Goal: Contribute content: Contribute content

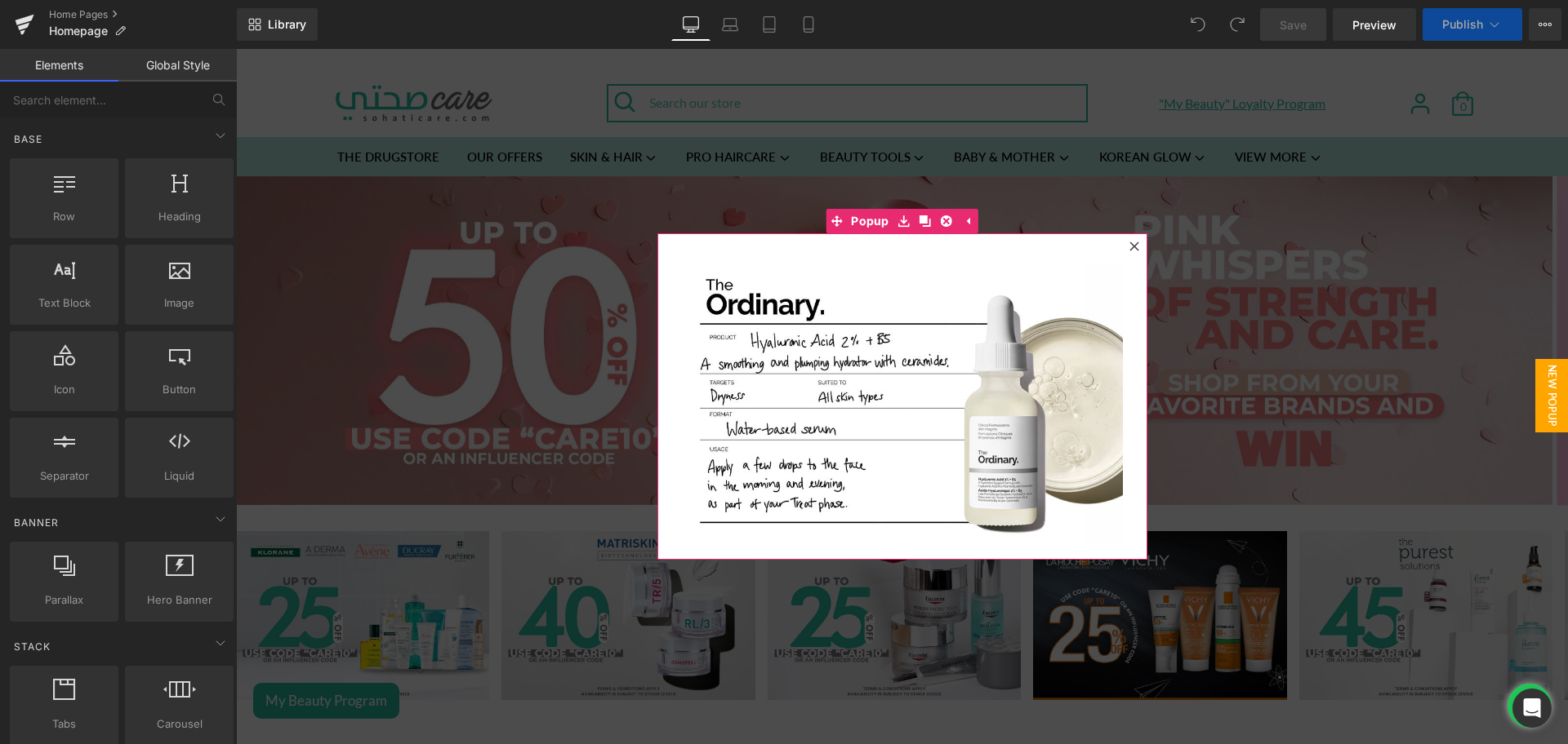
click at [1130, 249] on icon at bounding box center [1134, 246] width 10 height 10
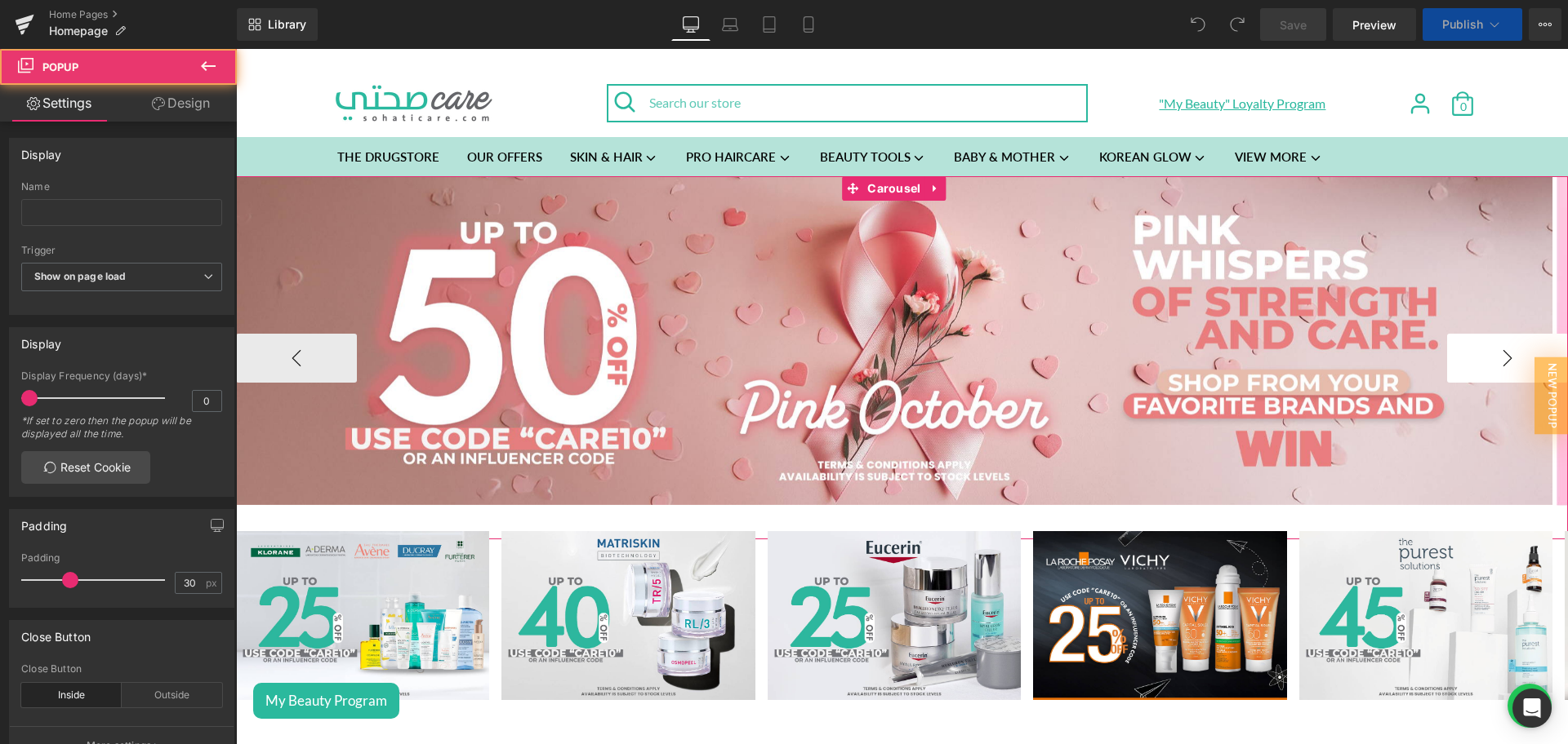
click at [1485, 365] on button "›" at bounding box center [1508, 359] width 121 height 49
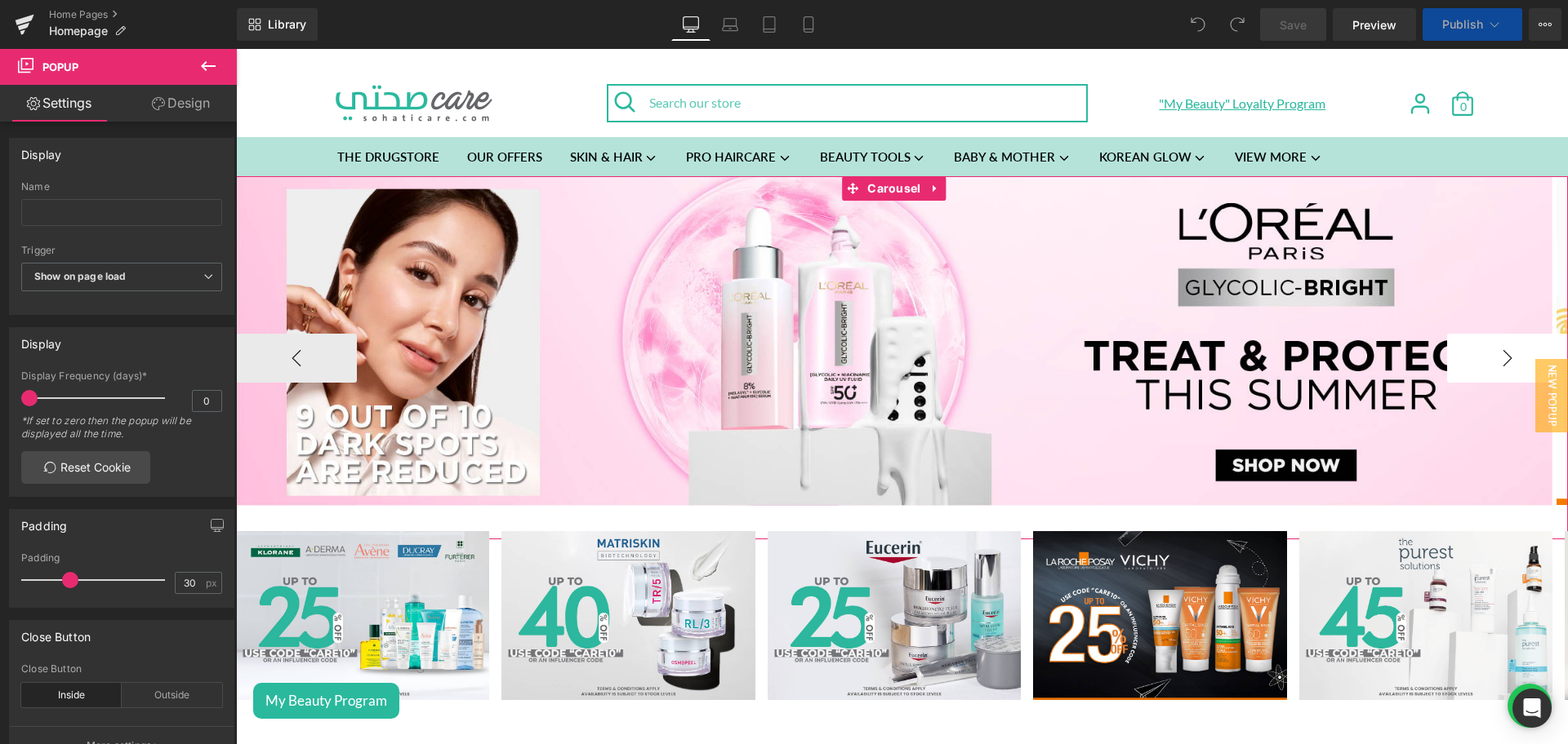
click at [1485, 365] on button "›" at bounding box center [1508, 359] width 121 height 49
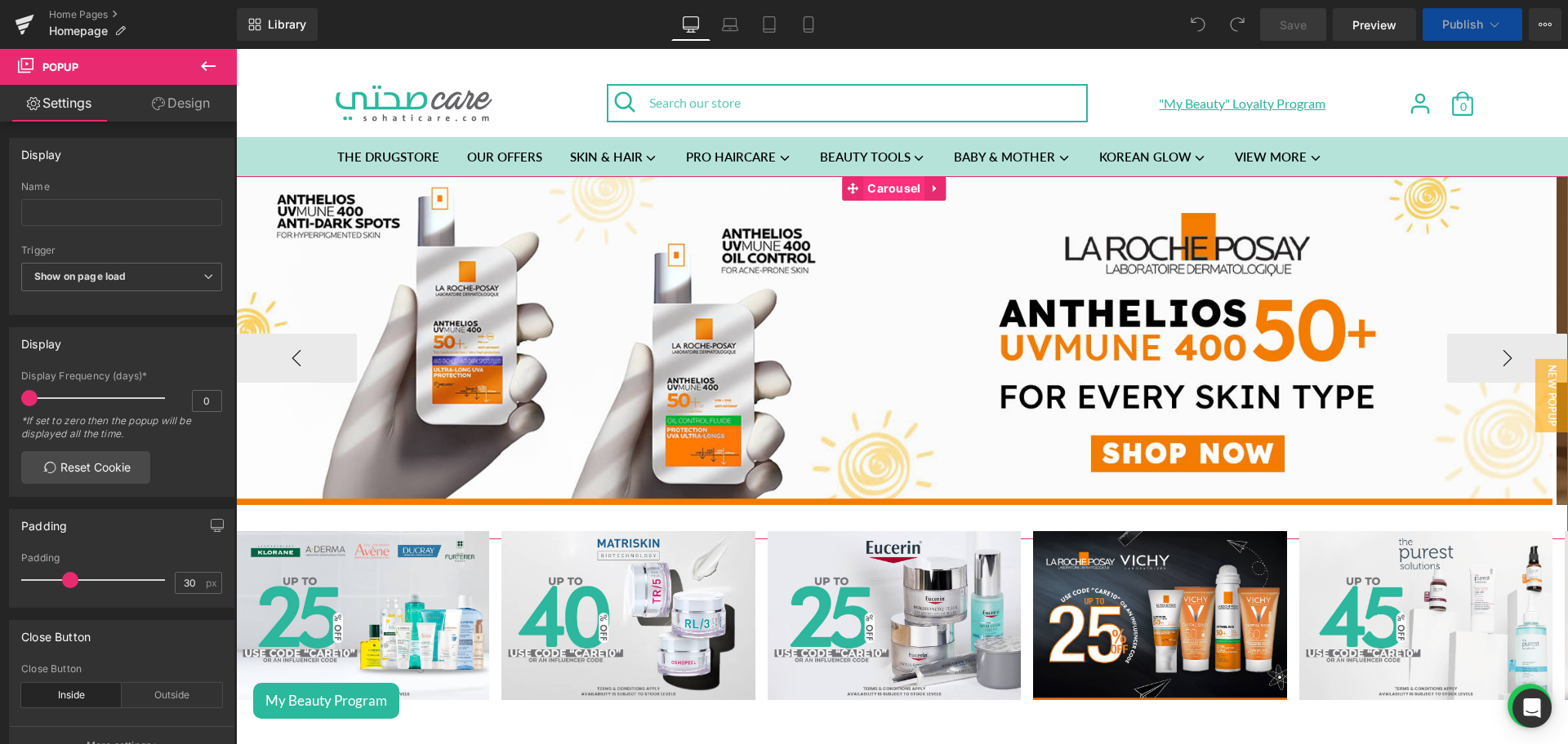
click at [888, 188] on span "Carousel" at bounding box center [893, 189] width 61 height 25
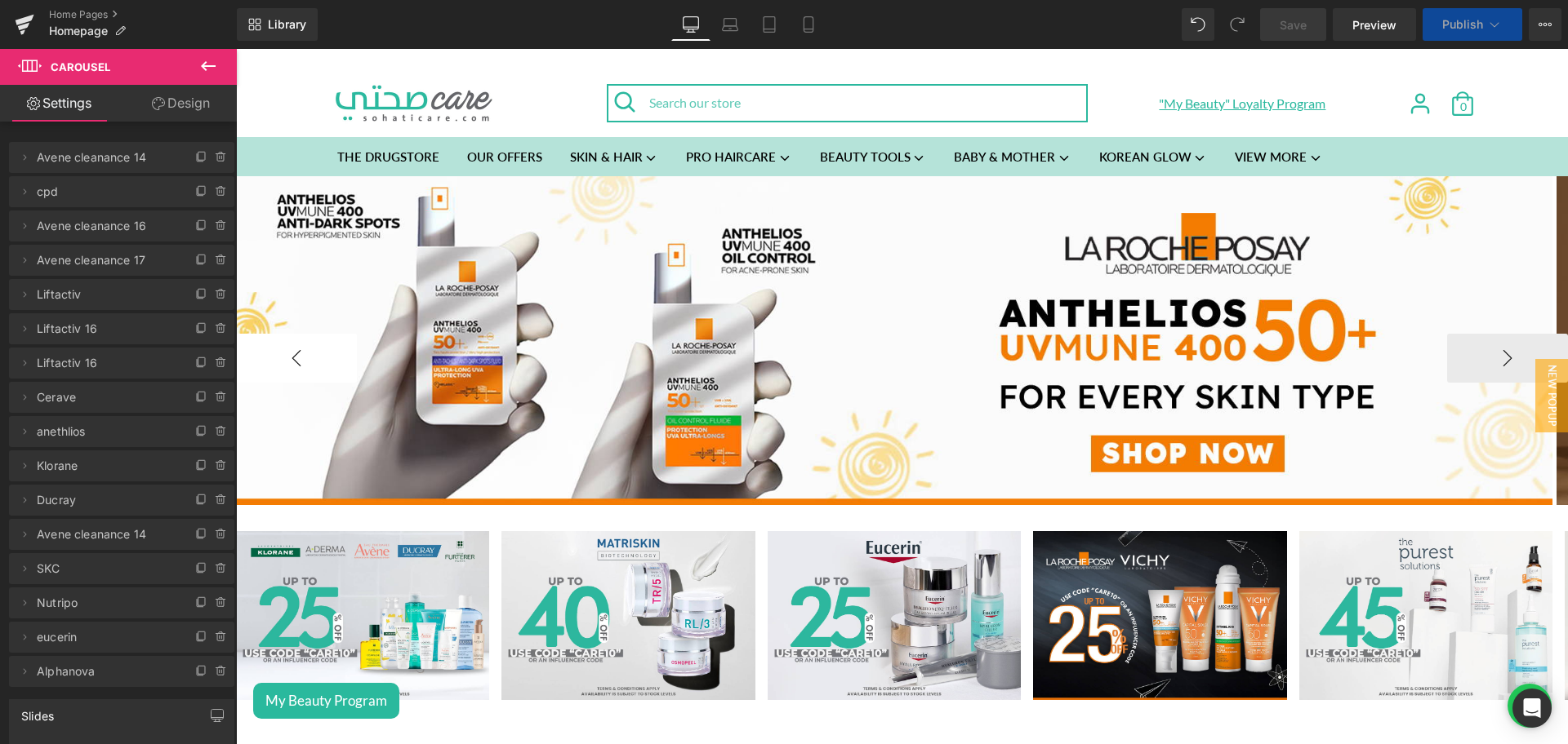
click at [281, 356] on button "‹" at bounding box center [297, 359] width 121 height 49
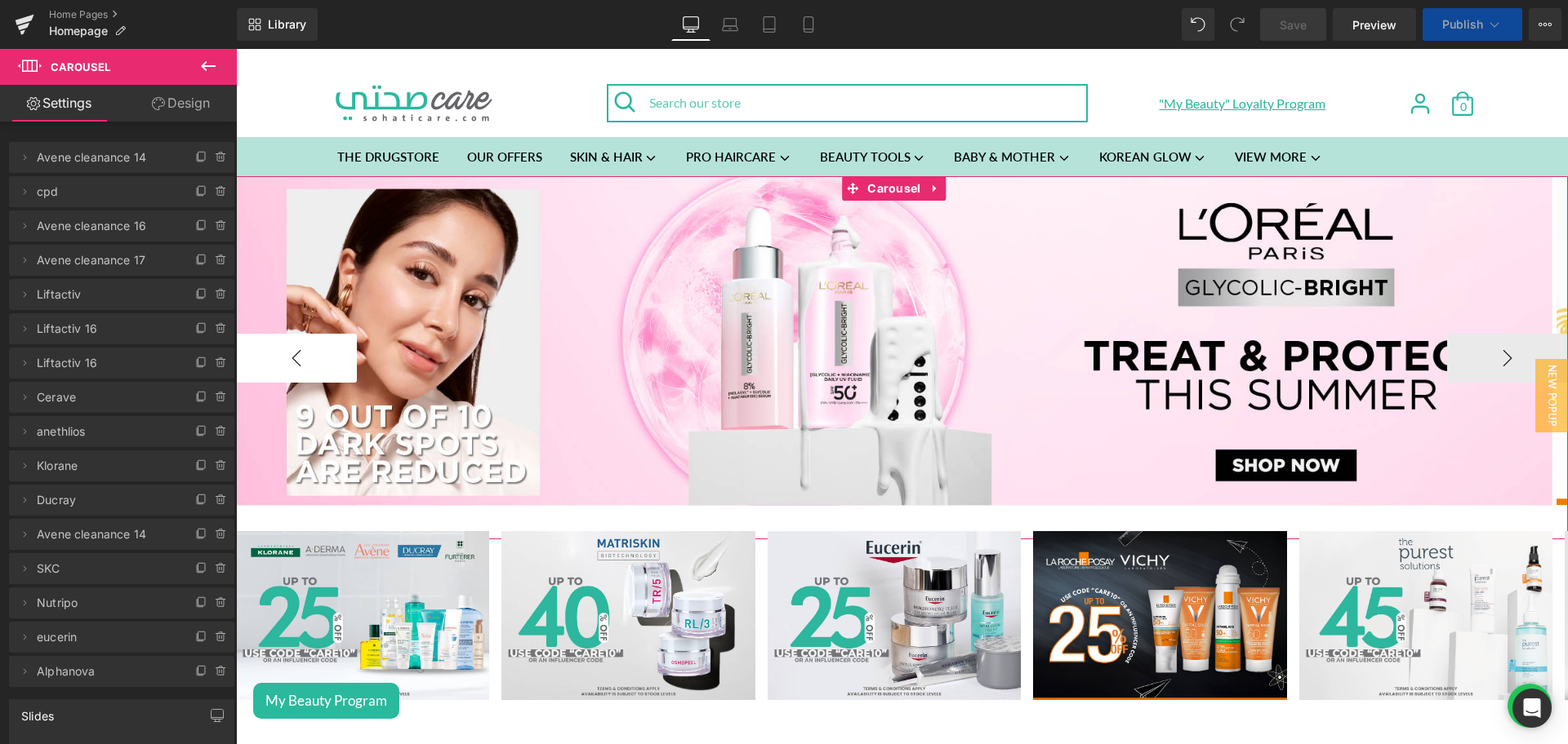
click at [281, 356] on button "‹" at bounding box center [297, 359] width 121 height 49
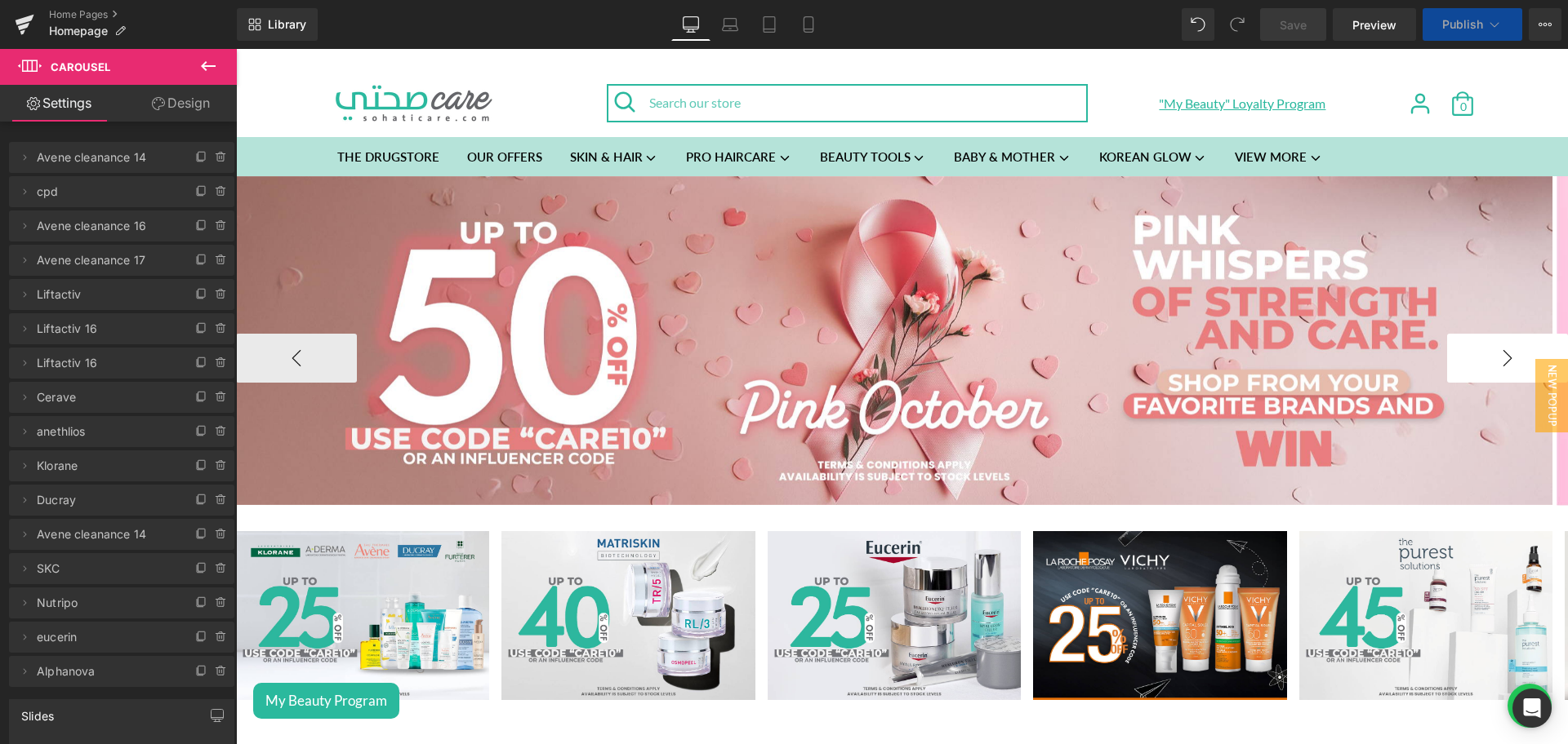
click at [1512, 356] on button "›" at bounding box center [1508, 359] width 121 height 49
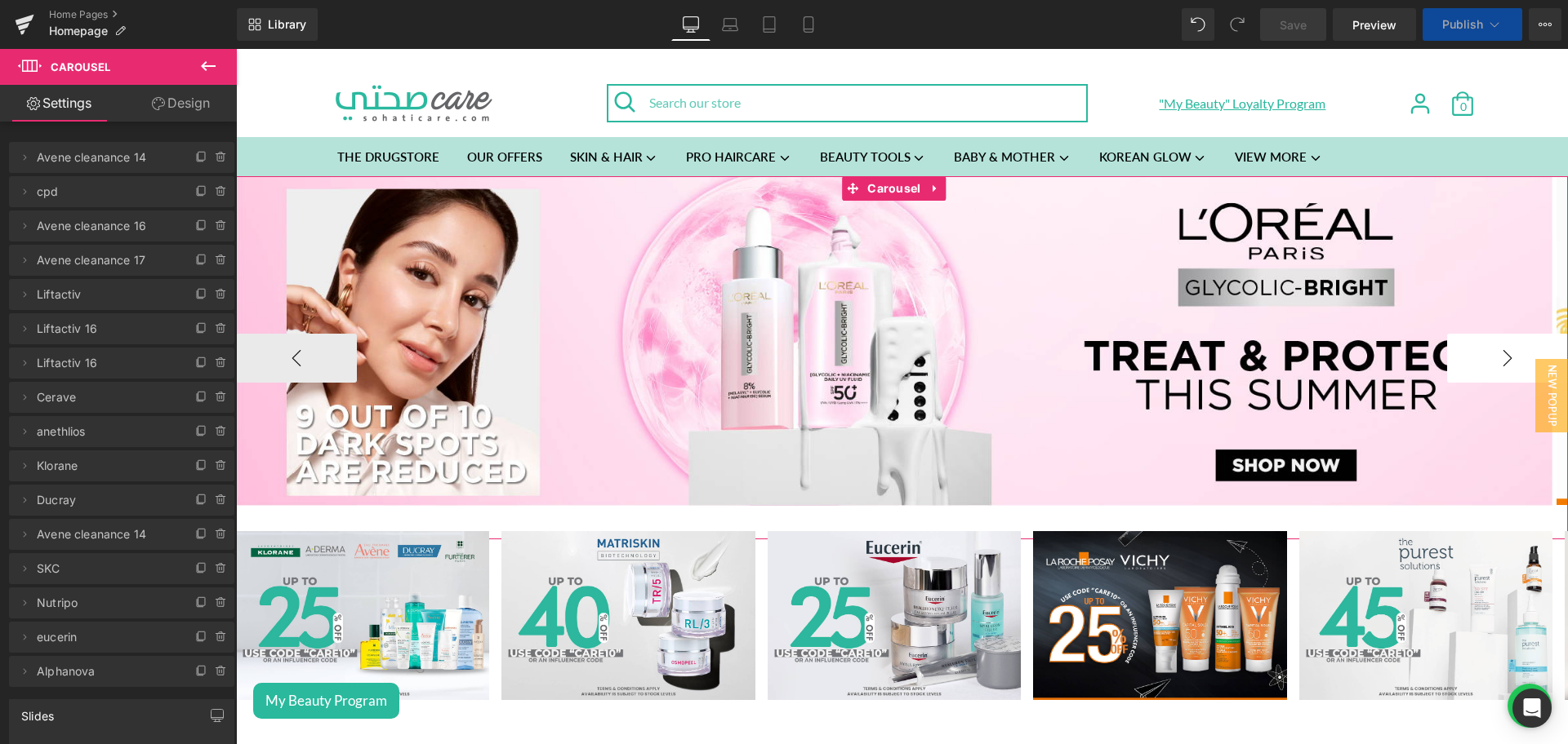
drag, startPoint x: 1512, startPoint y: 356, endPoint x: 444, endPoint y: 256, distance: 1072.7
click at [1512, 356] on button "›" at bounding box center [1508, 359] width 121 height 49
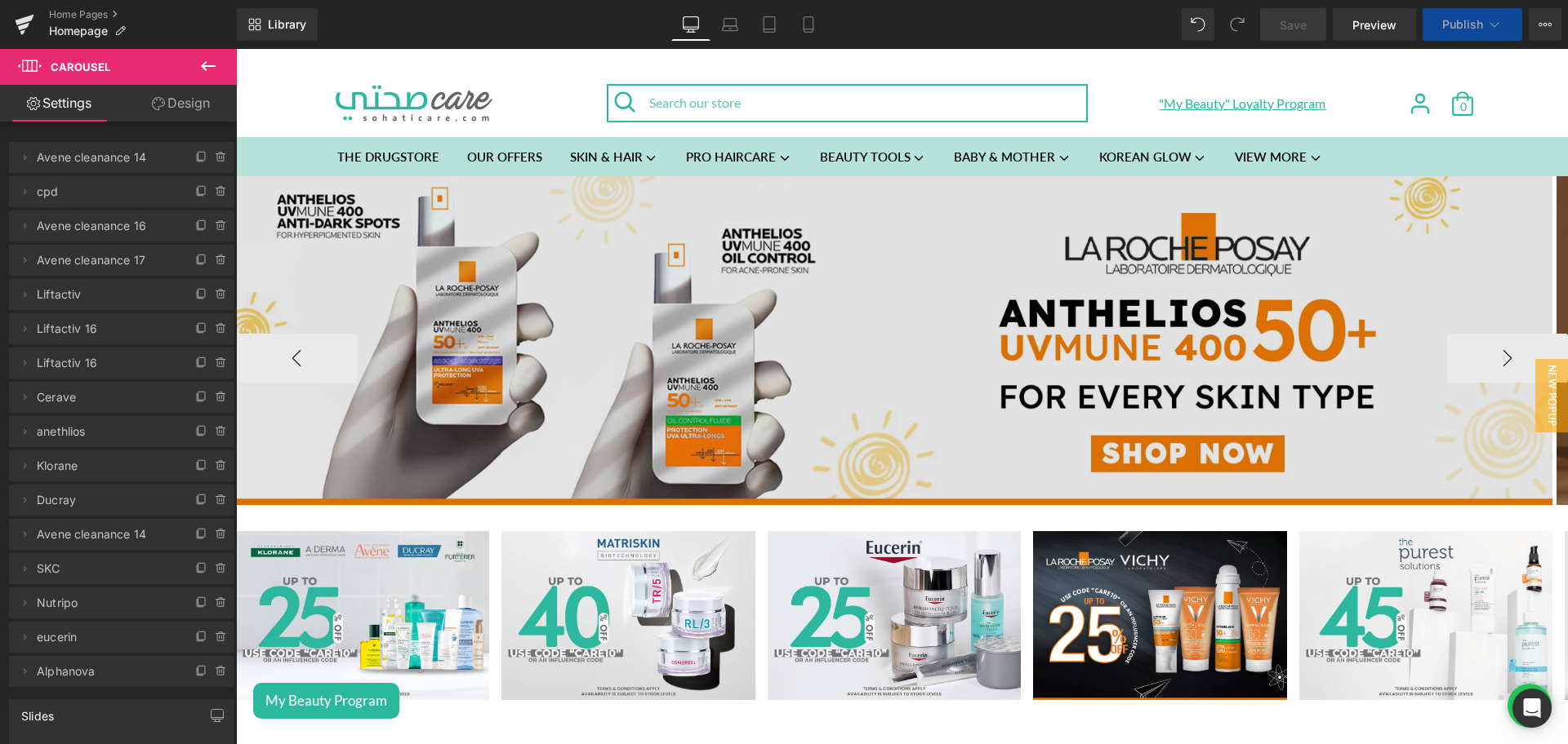
click at [881, 211] on img at bounding box center [894, 340] width 1316 height 329
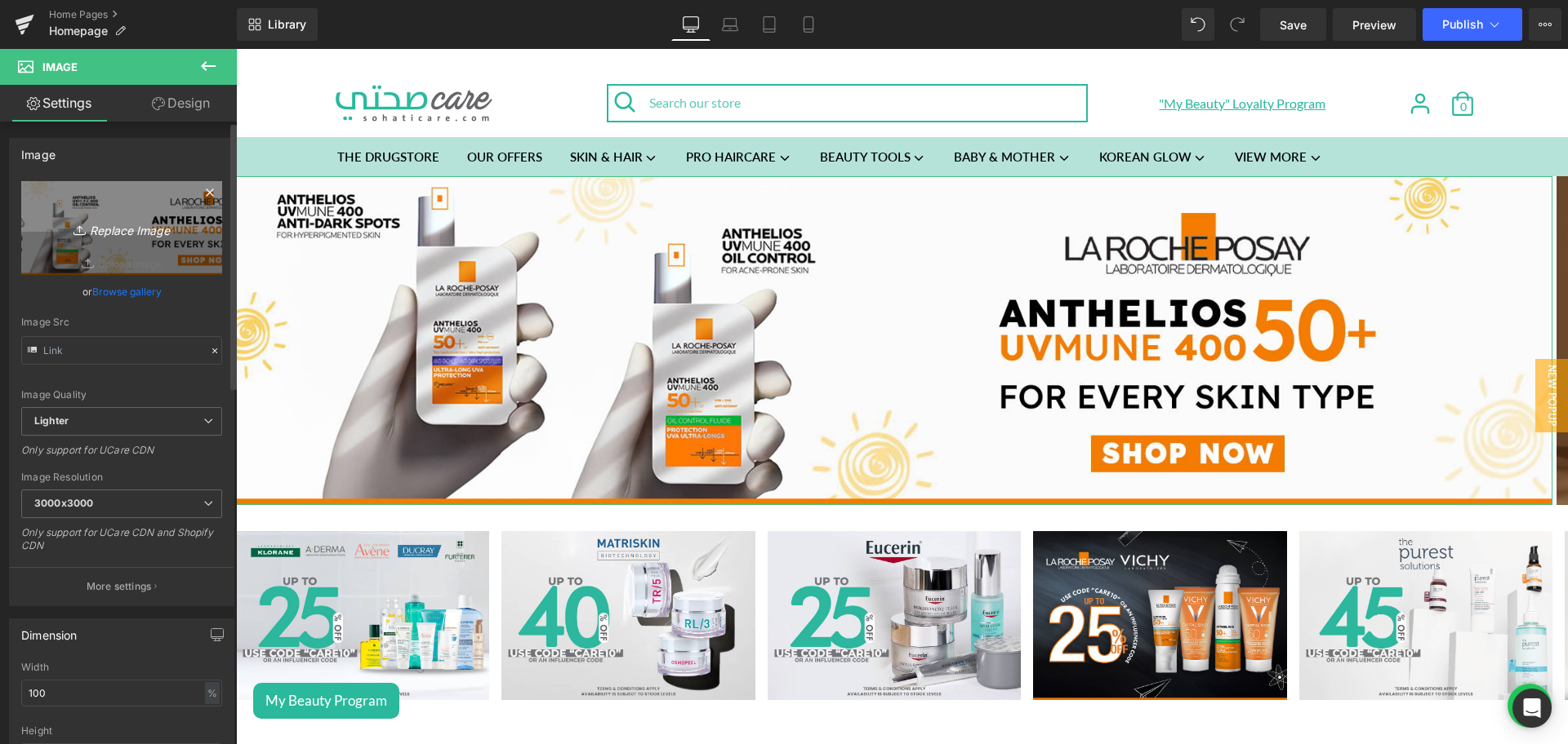
click at [124, 204] on link "Replace Image" at bounding box center [121, 228] width 200 height 94
type input "C:\fakepath\Lebanon_Anthelios Banners_Sohati Care_Desktop Banner_4000x1000.jpg"
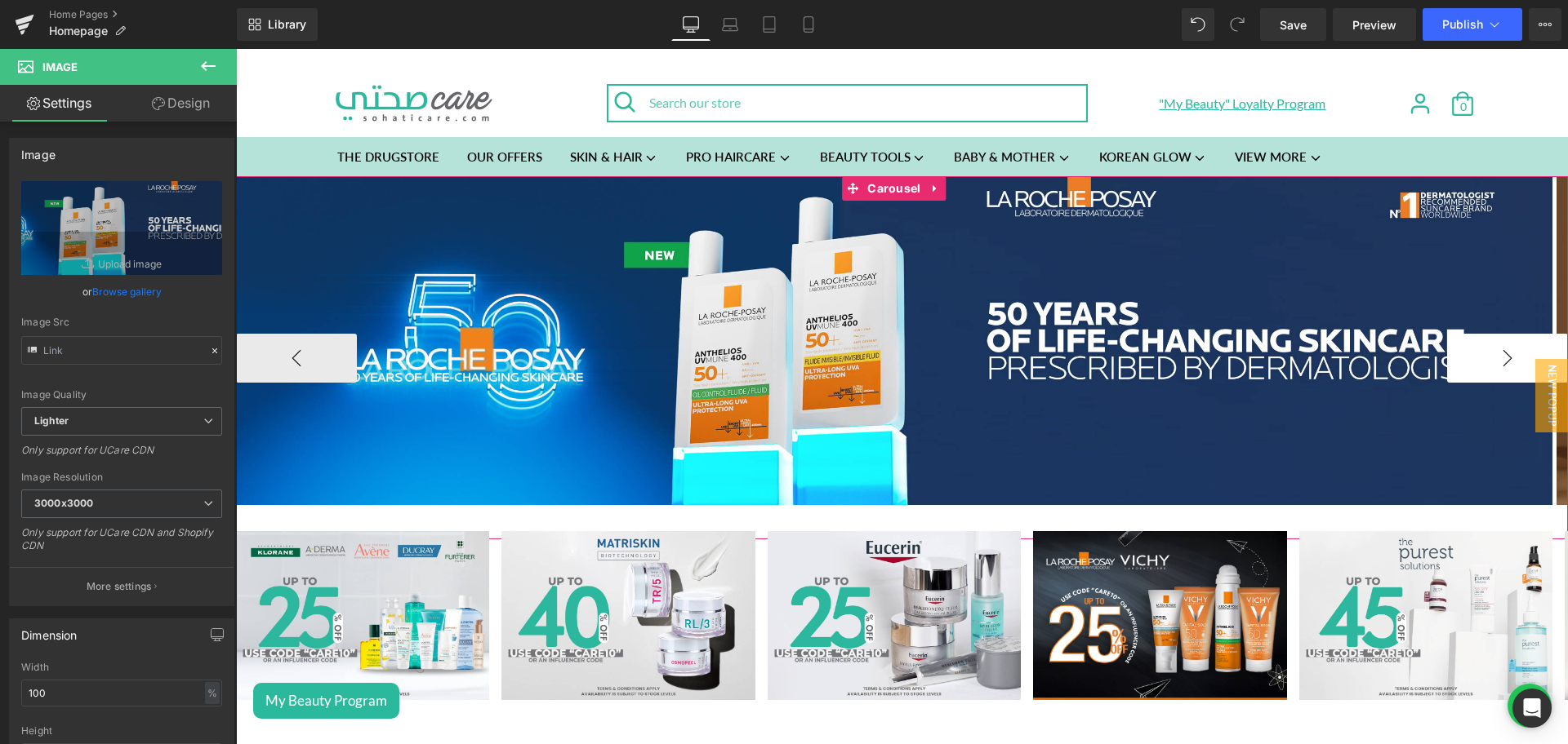
click at [1447, 355] on button "›" at bounding box center [1508, 359] width 121 height 49
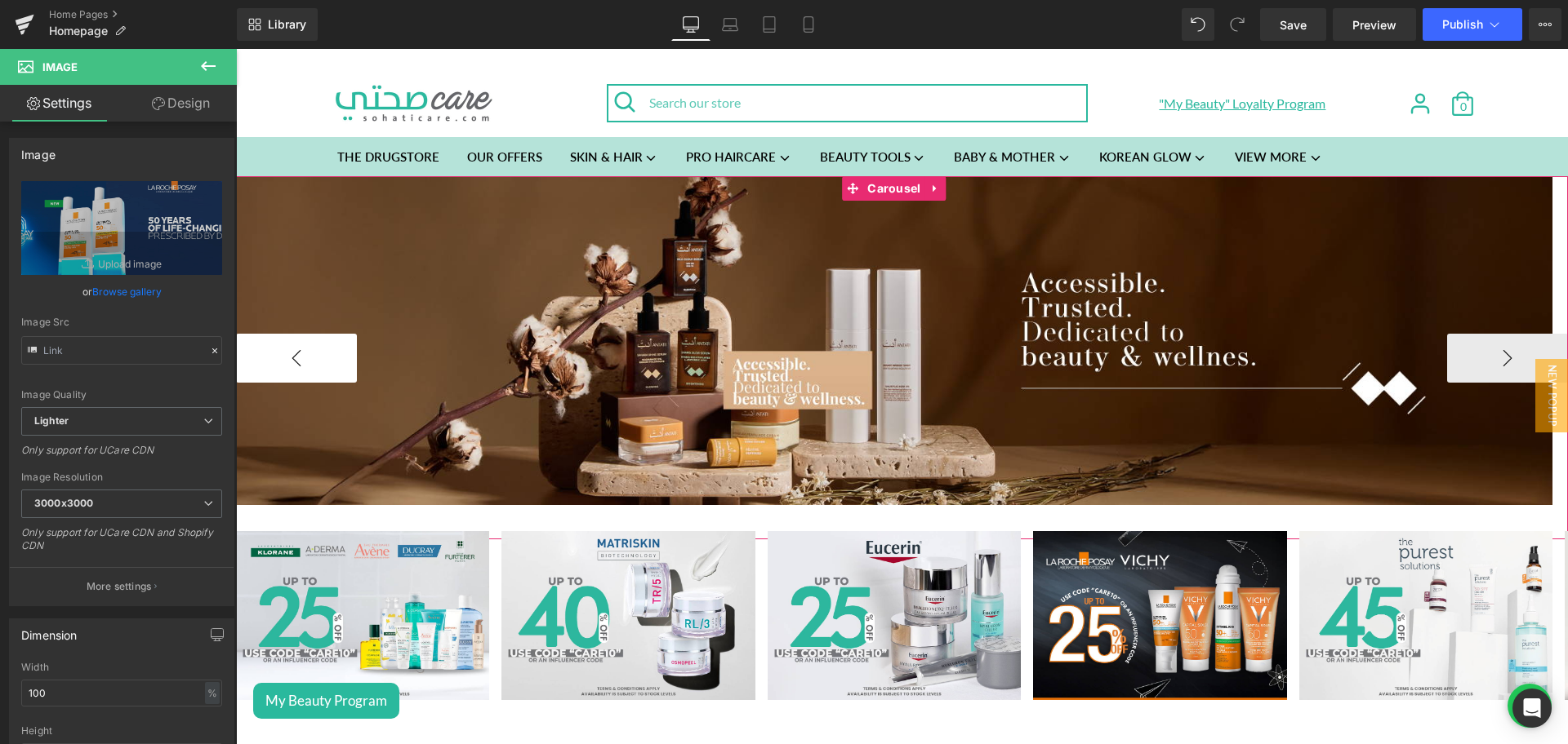
click at [294, 350] on button "‹" at bounding box center [297, 359] width 121 height 49
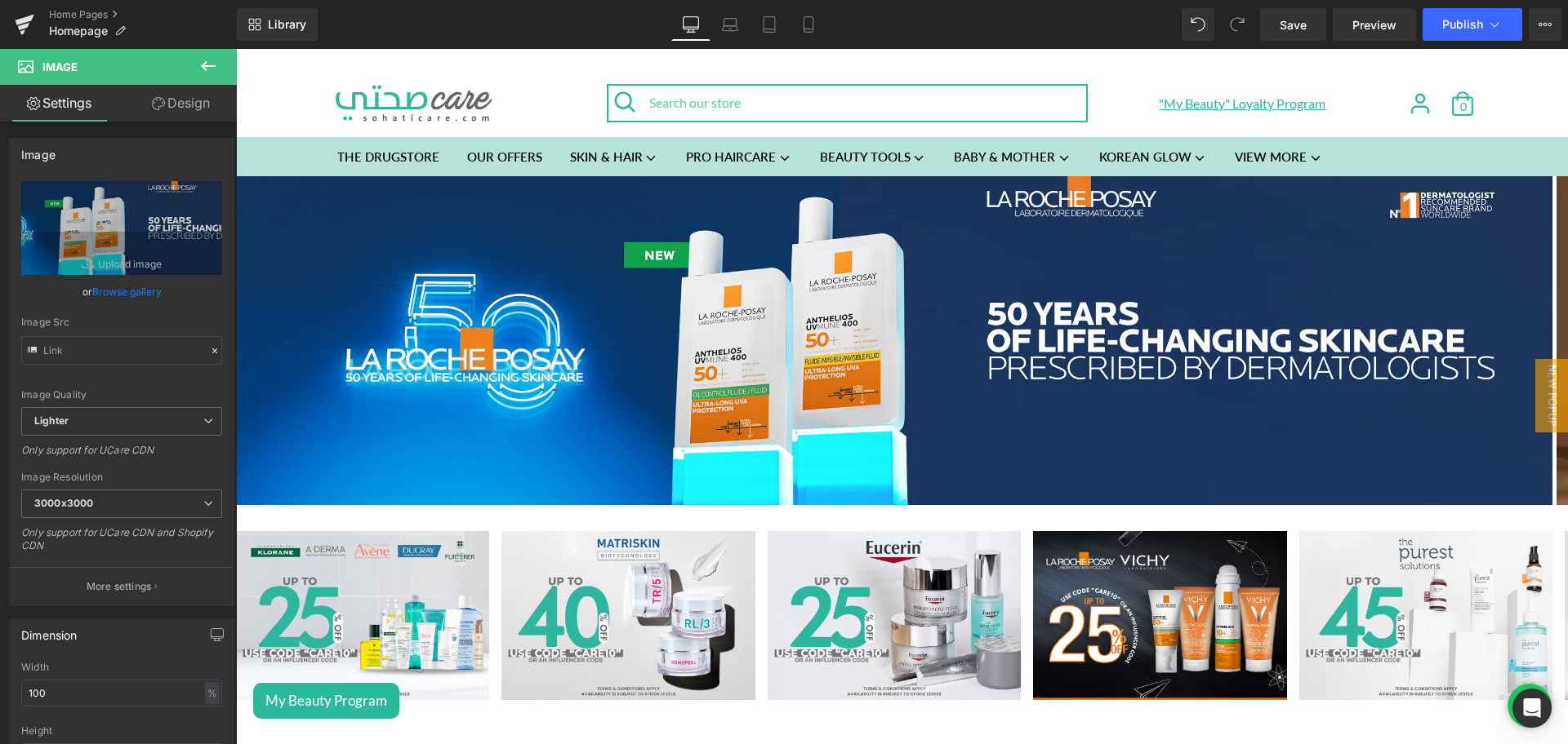
click at [206, 72] on icon at bounding box center [208, 66] width 19 height 19
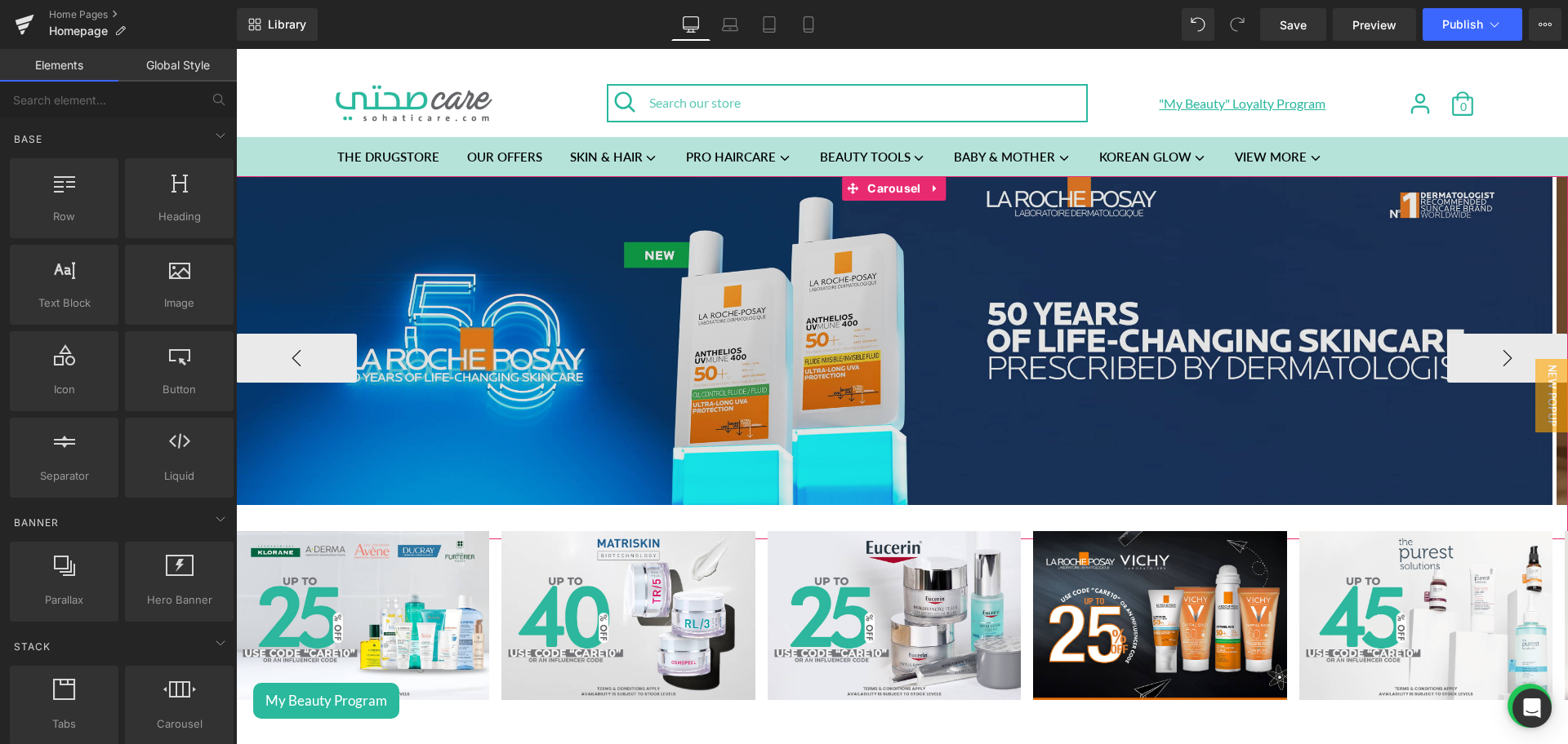
drag, startPoint x: 879, startPoint y: 190, endPoint x: 272, endPoint y: 238, distance: 608.9
click at [879, 190] on span "Carousel" at bounding box center [893, 189] width 61 height 25
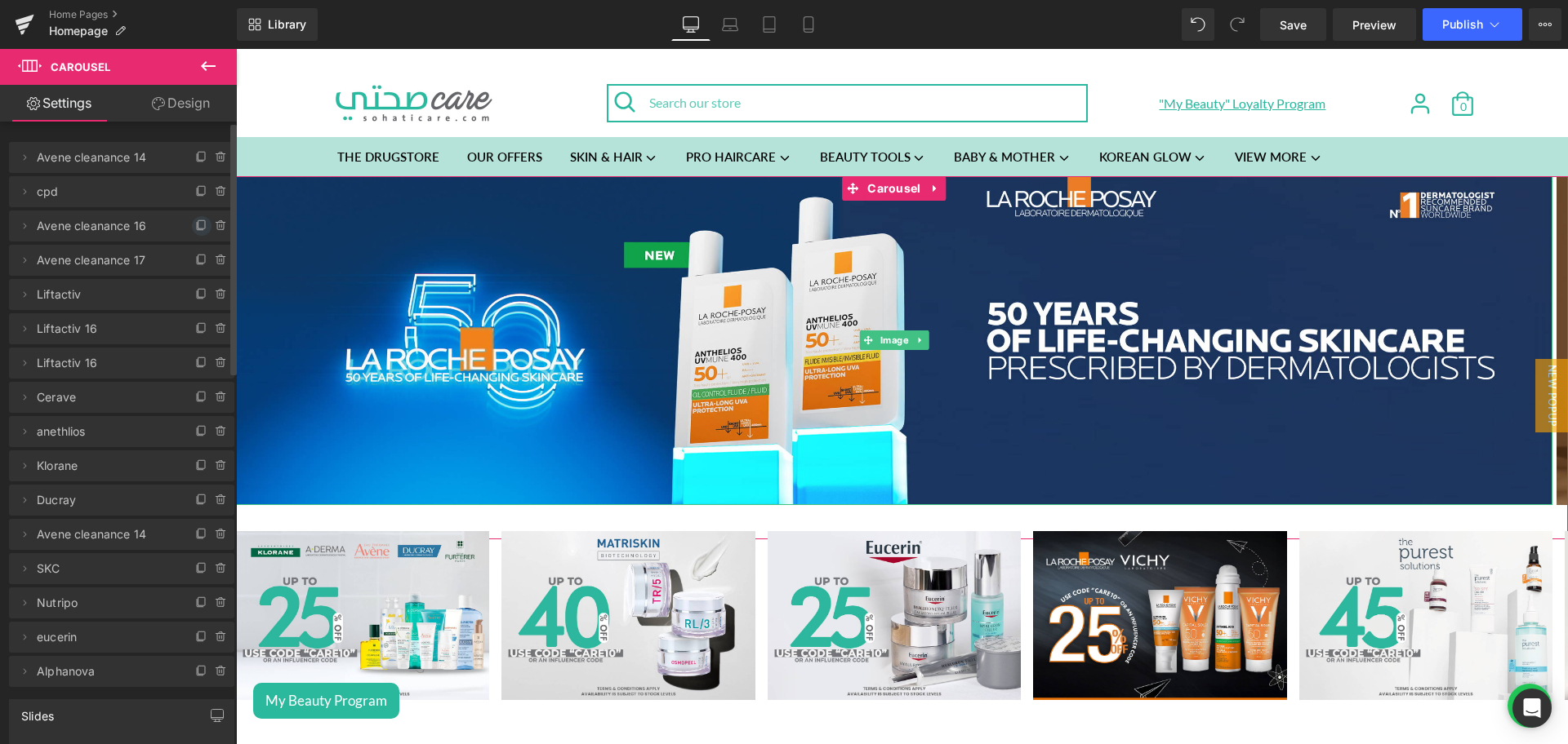
click at [192, 225] on span at bounding box center [201, 225] width 19 height 19
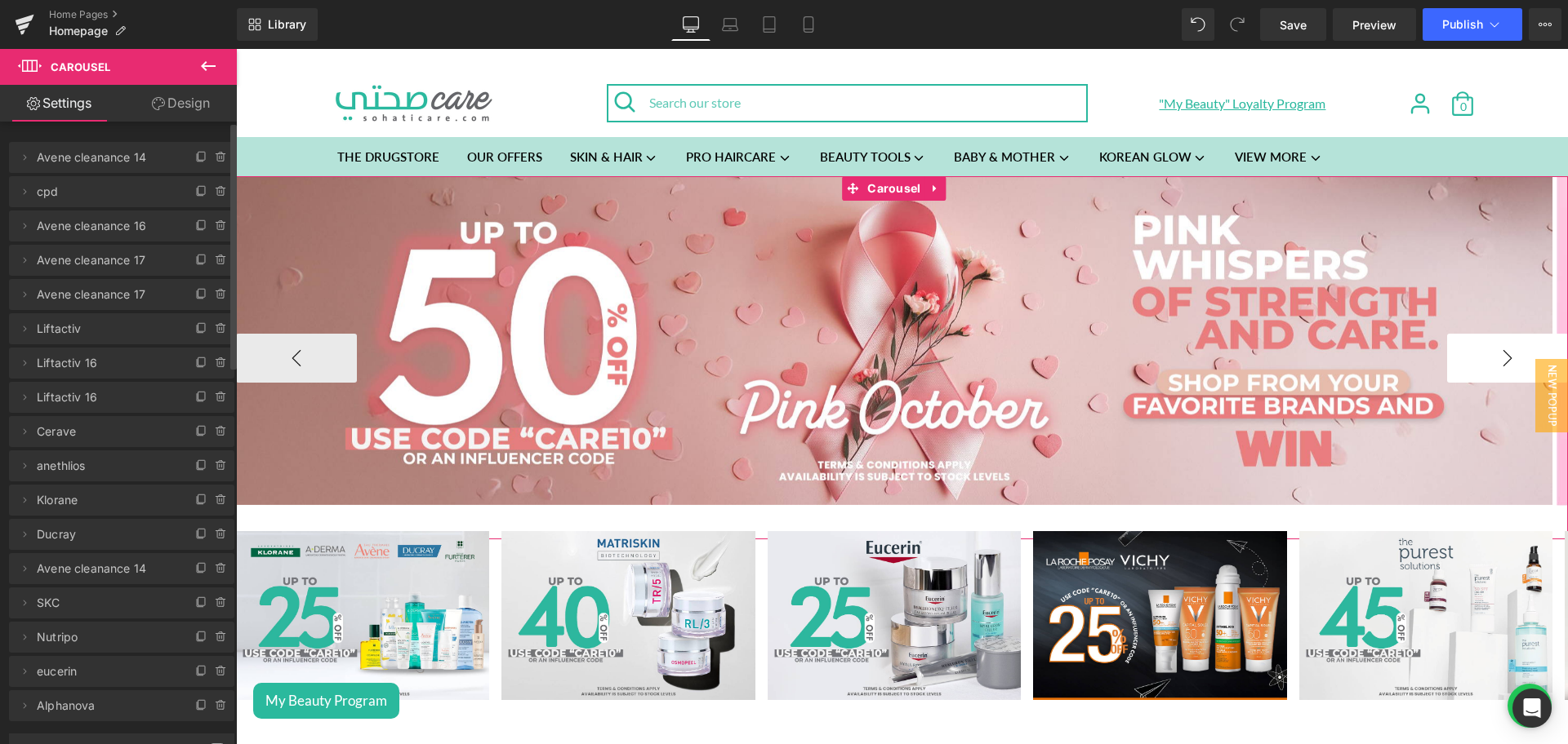
click at [1502, 352] on button "›" at bounding box center [1508, 359] width 121 height 49
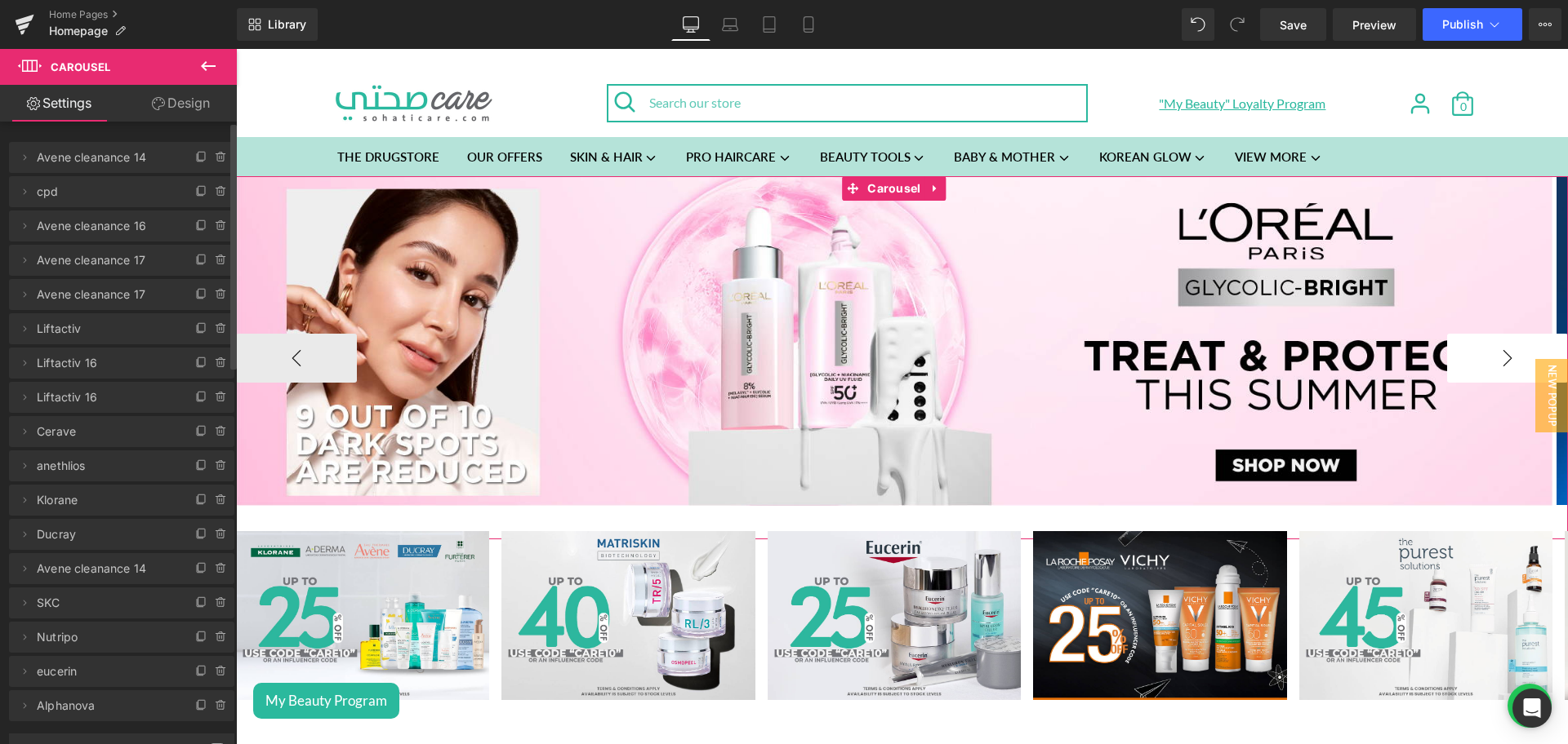
click at [1502, 352] on button "›" at bounding box center [1508, 359] width 121 height 49
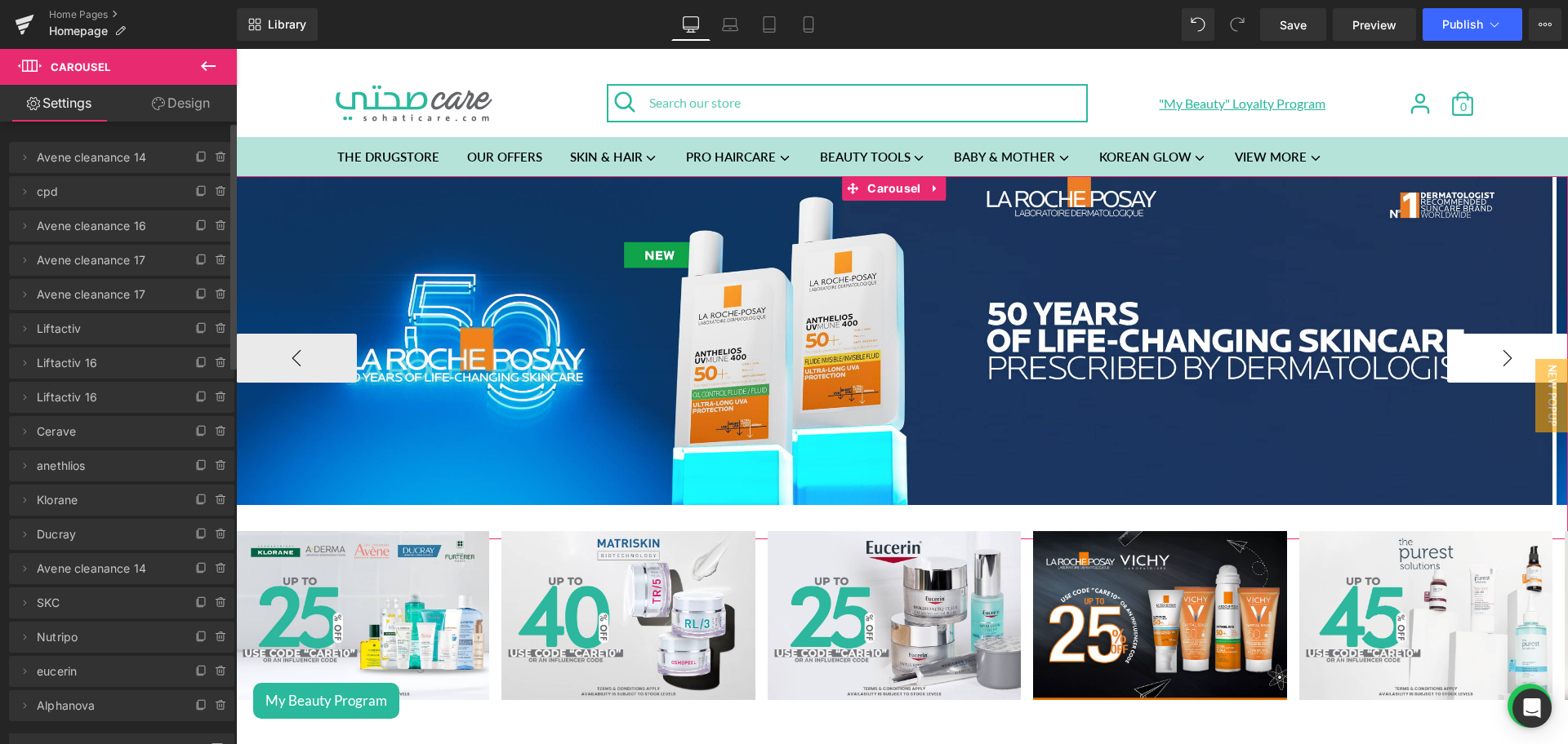
click at [1502, 352] on button "›" at bounding box center [1508, 359] width 121 height 49
click at [883, 336] on span "Image" at bounding box center [894, 340] width 35 height 19
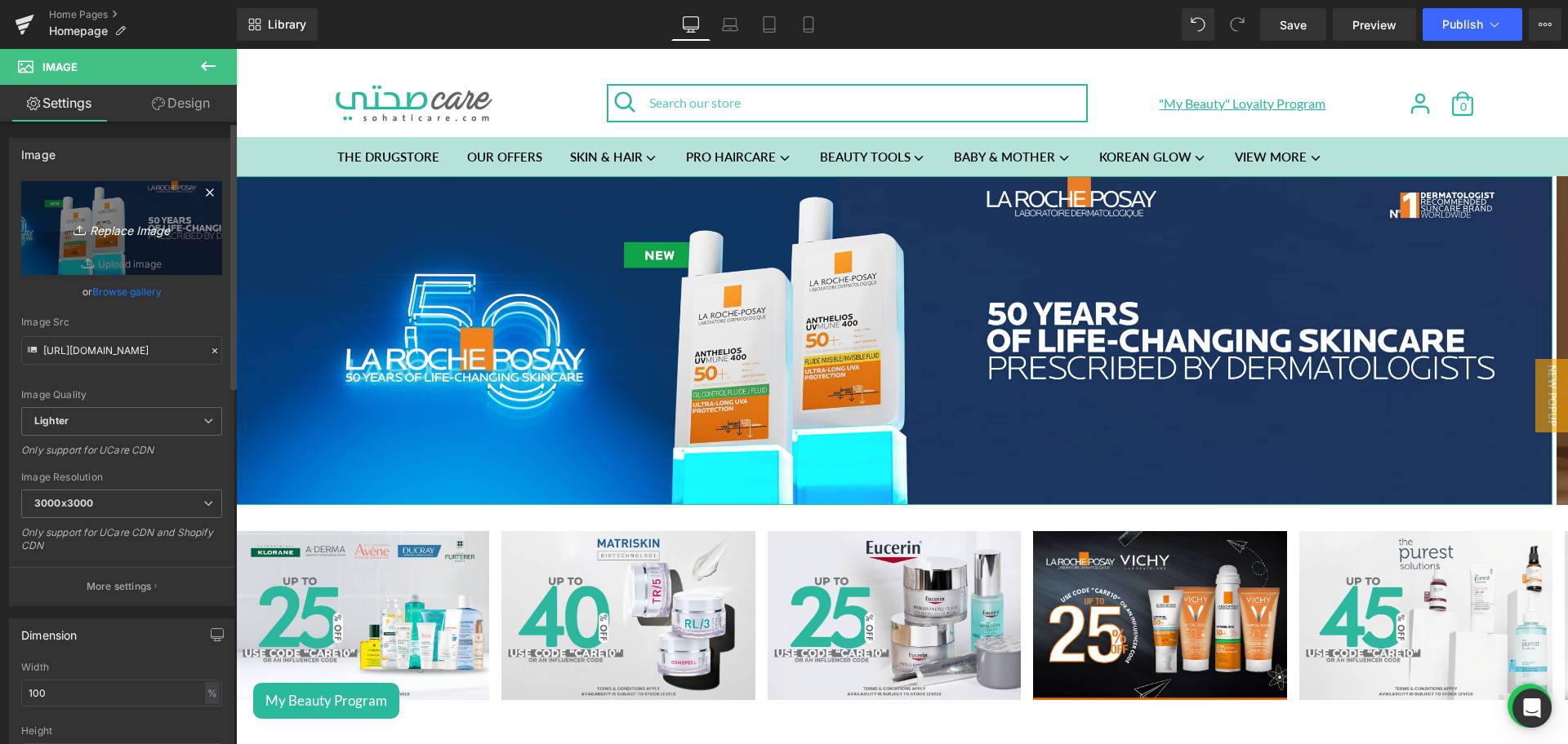
click at [113, 198] on link "Replace Image" at bounding box center [121, 228] width 200 height 94
type input "C:\fakepath\Lebanon_Anthelios Banners_Sohati Care_Desktop Banner_4000x1000 (1).…"
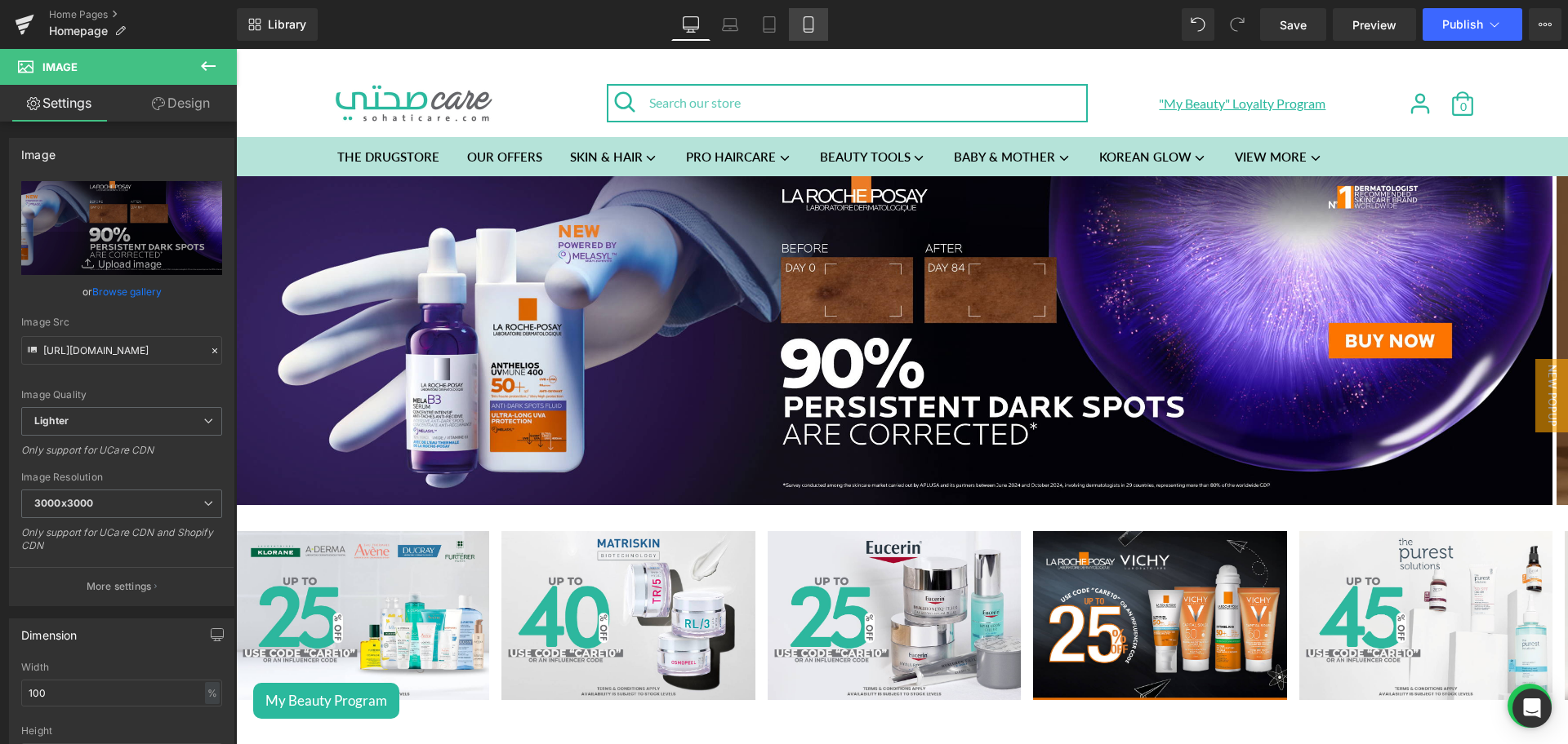
click at [820, 20] on link "Mobile" at bounding box center [808, 25] width 39 height 33
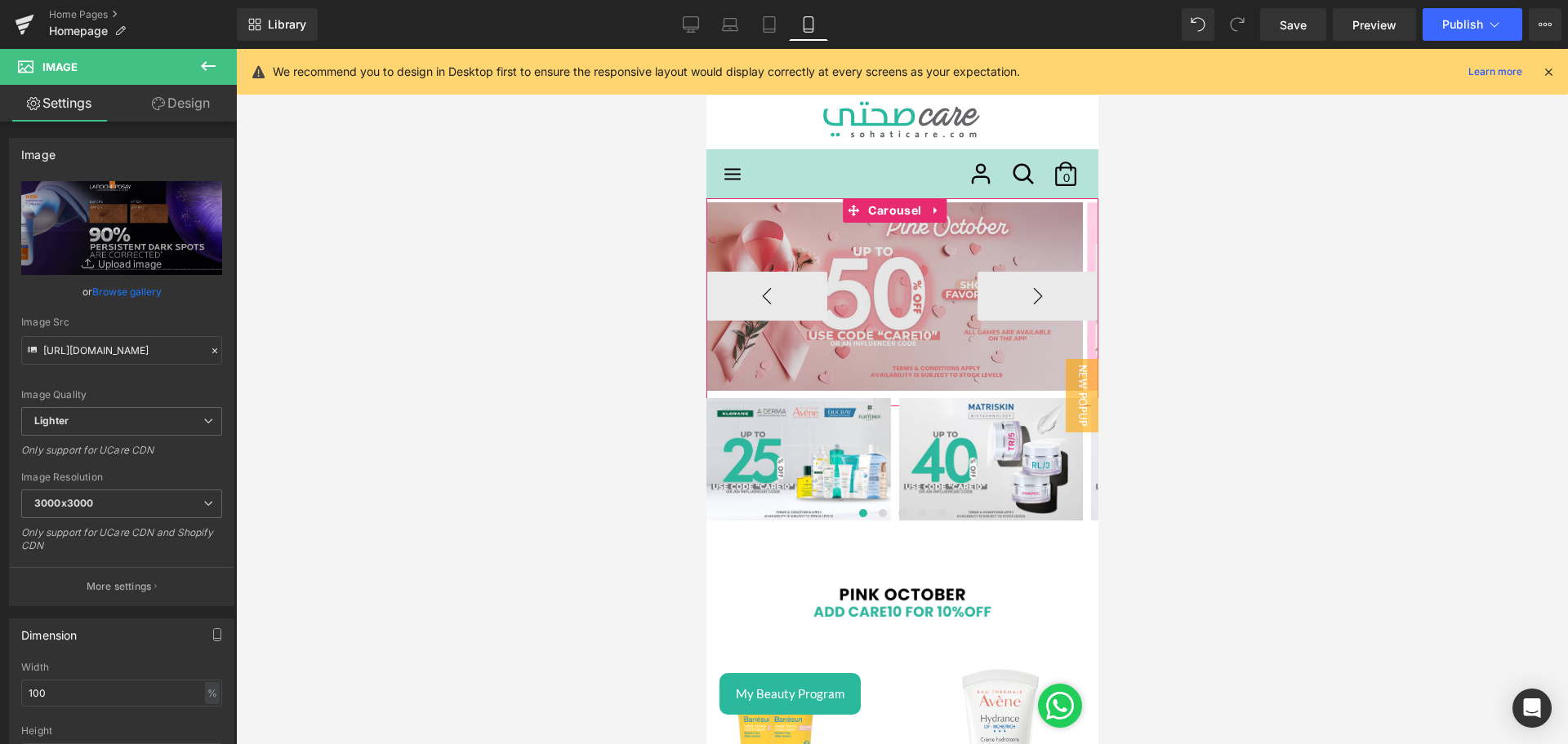
click at [1012, 306] on button "›" at bounding box center [1037, 297] width 121 height 49
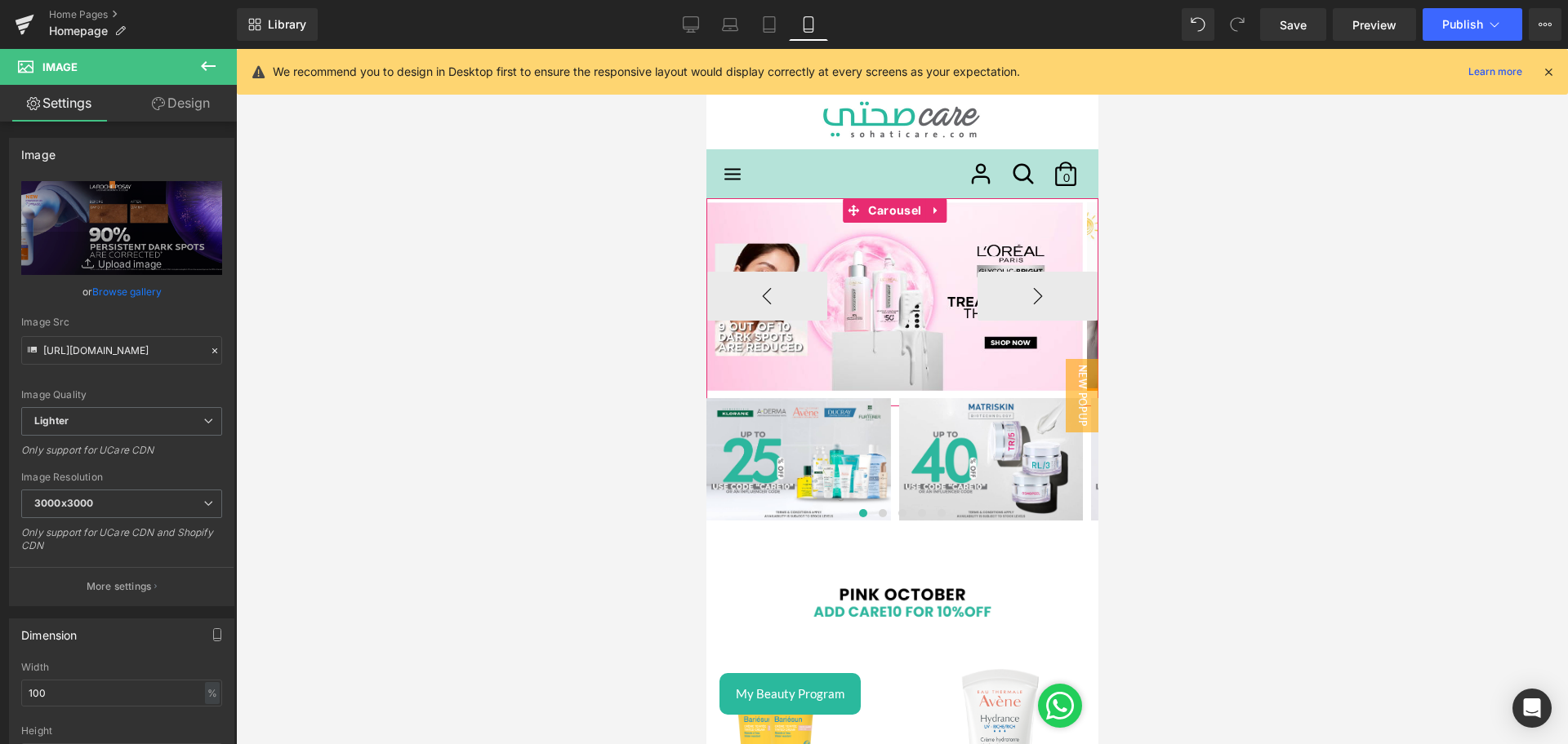
click at [1012, 306] on button "›" at bounding box center [1037, 297] width 121 height 49
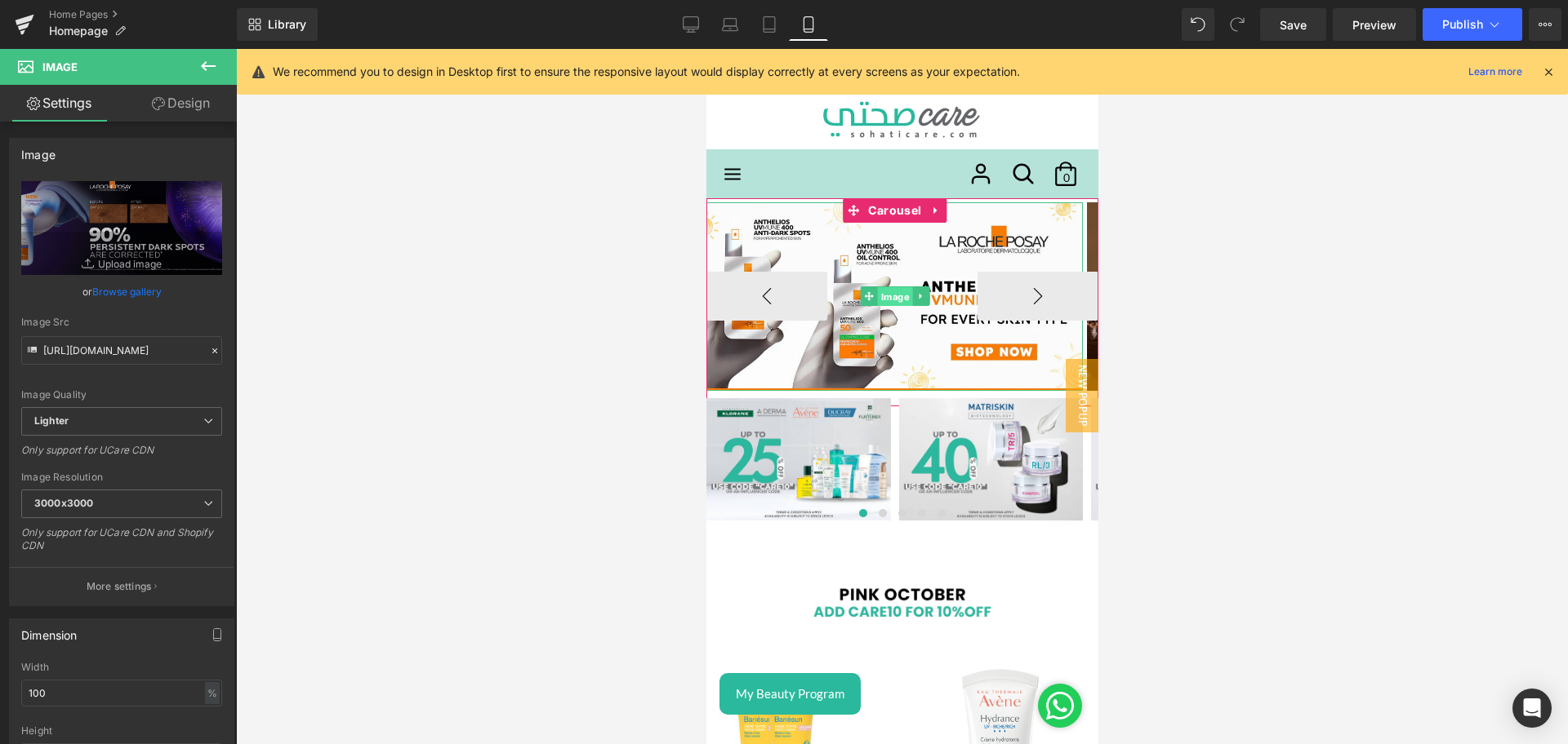
click at [885, 293] on span "Image" at bounding box center [893, 297] width 35 height 19
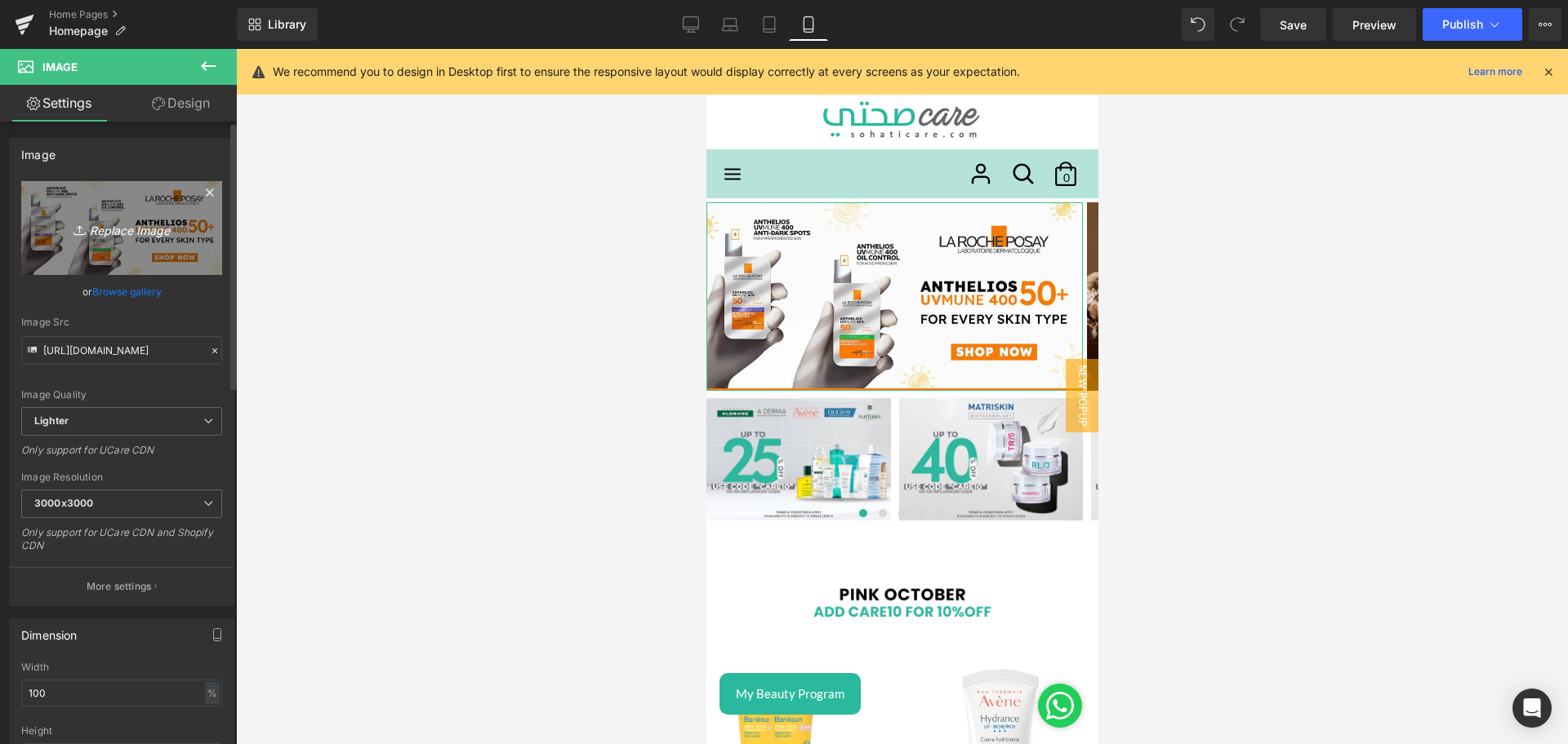
click at [106, 230] on icon "Replace Image" at bounding box center [122, 228] width 131 height 20
type input "C:\fakepath\Lebanon_Anthelios Banners_Sohati Care_Mobile Banner_2000x1000.jpg"
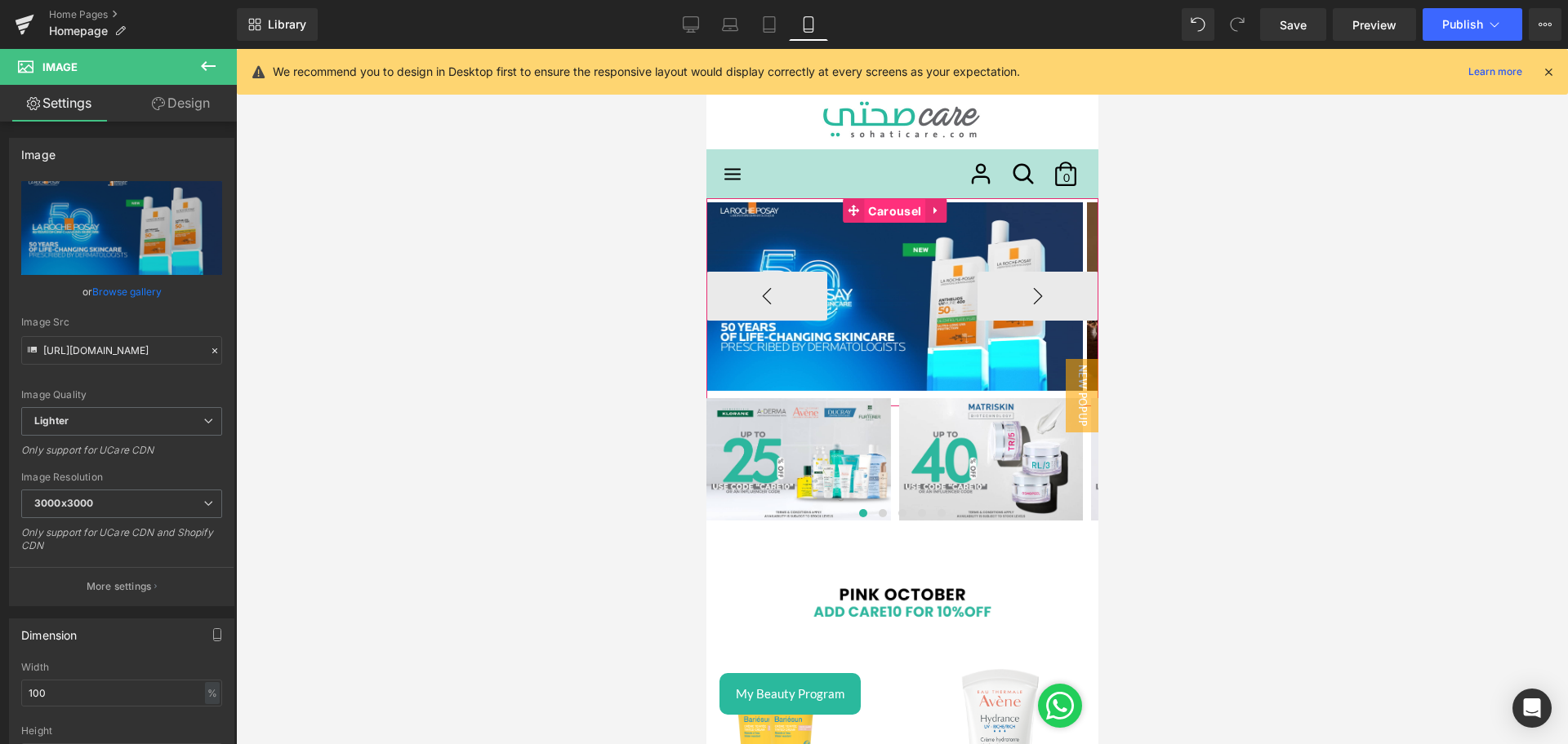
click at [886, 221] on span "Carousel" at bounding box center [893, 211] width 61 height 25
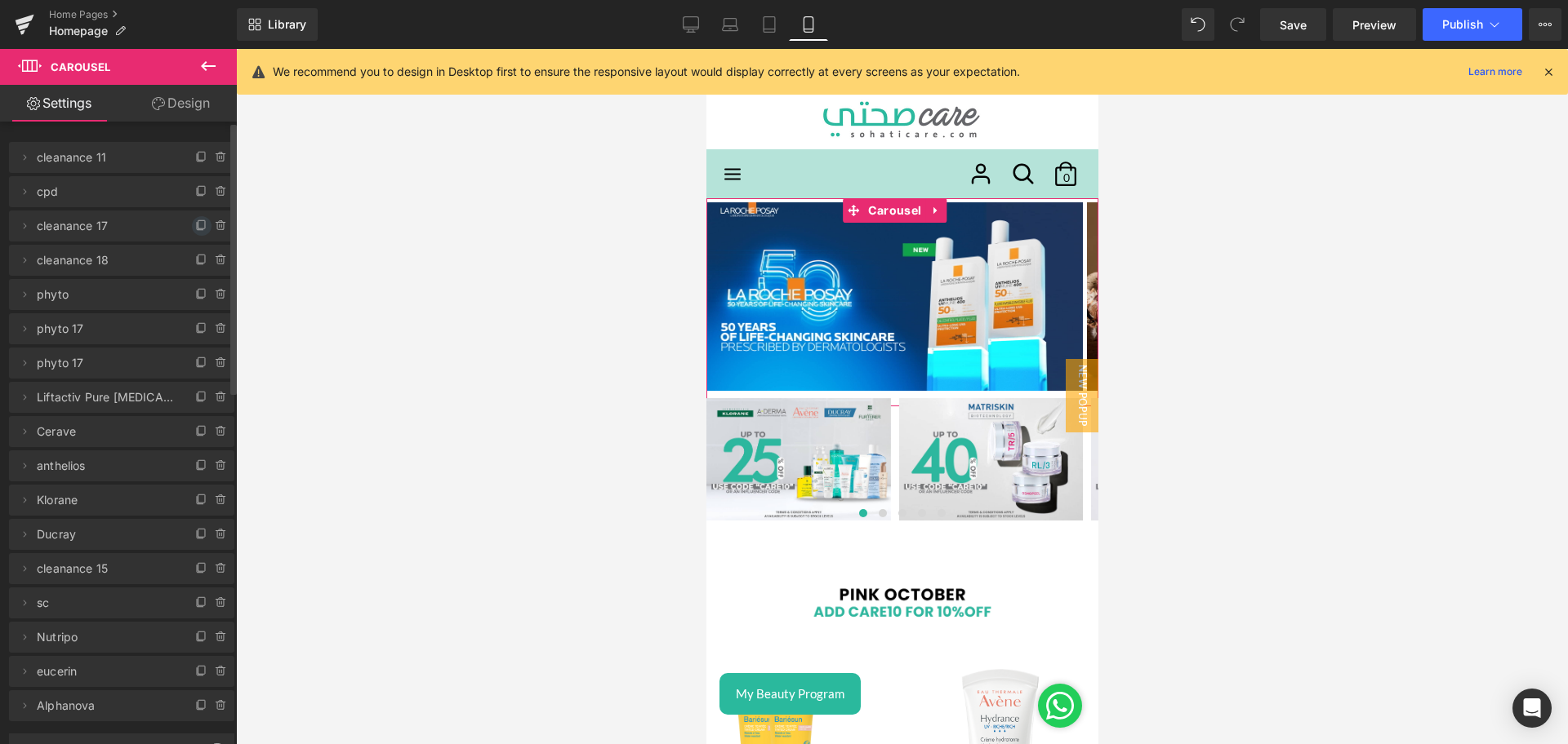
click at [199, 229] on icon at bounding box center [201, 224] width 6 height 8
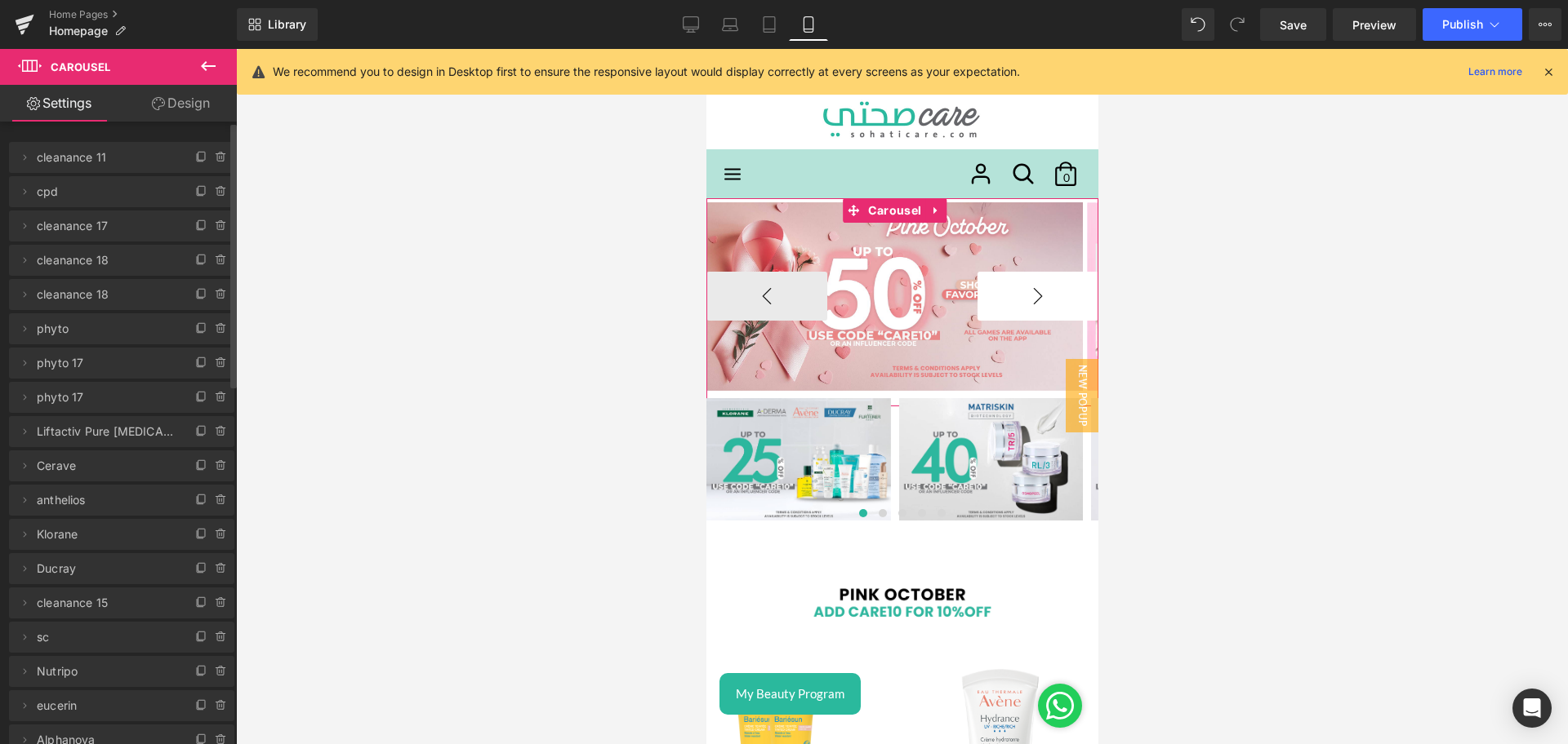
click at [1047, 291] on button "›" at bounding box center [1037, 297] width 121 height 49
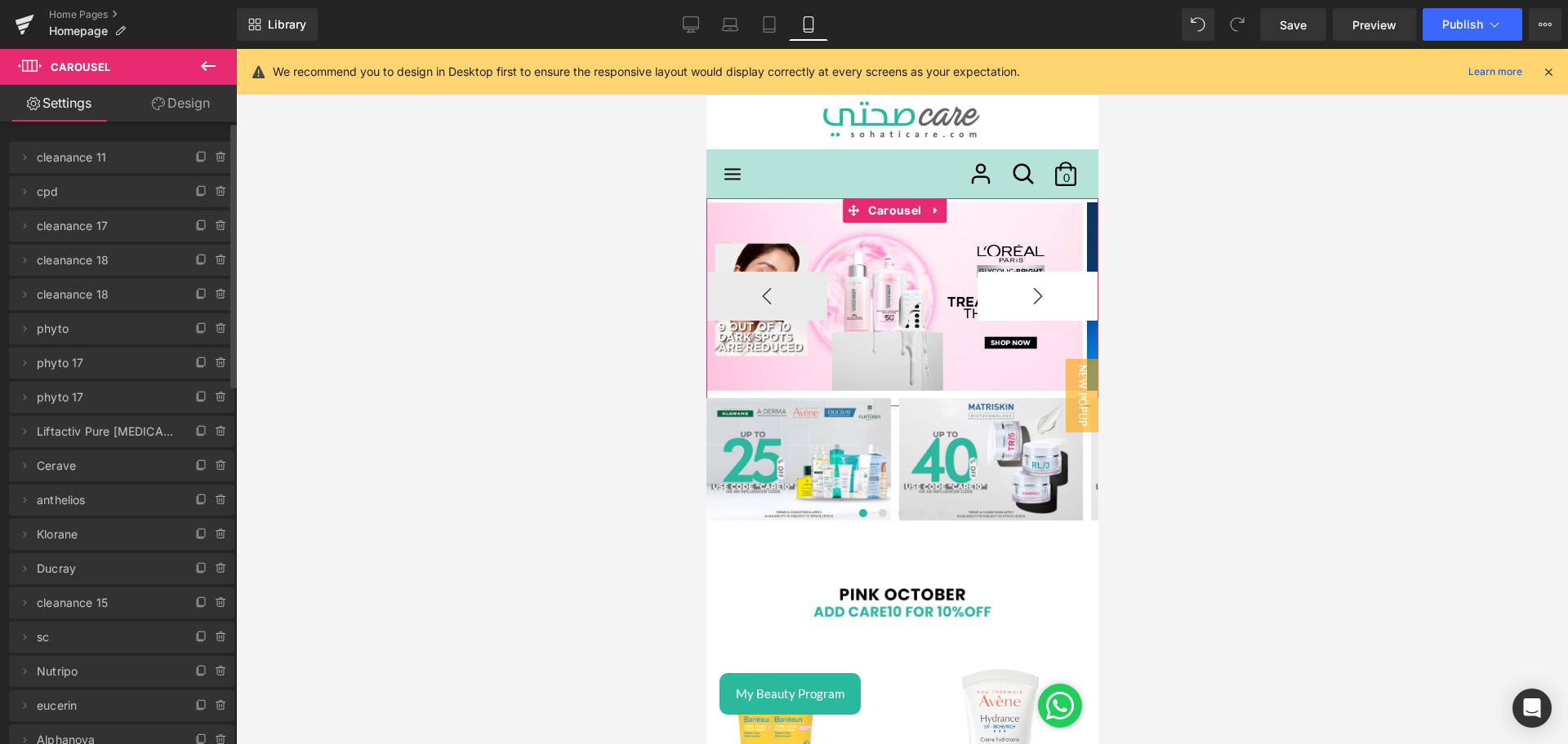
click at [1047, 291] on button "›" at bounding box center [1037, 297] width 121 height 49
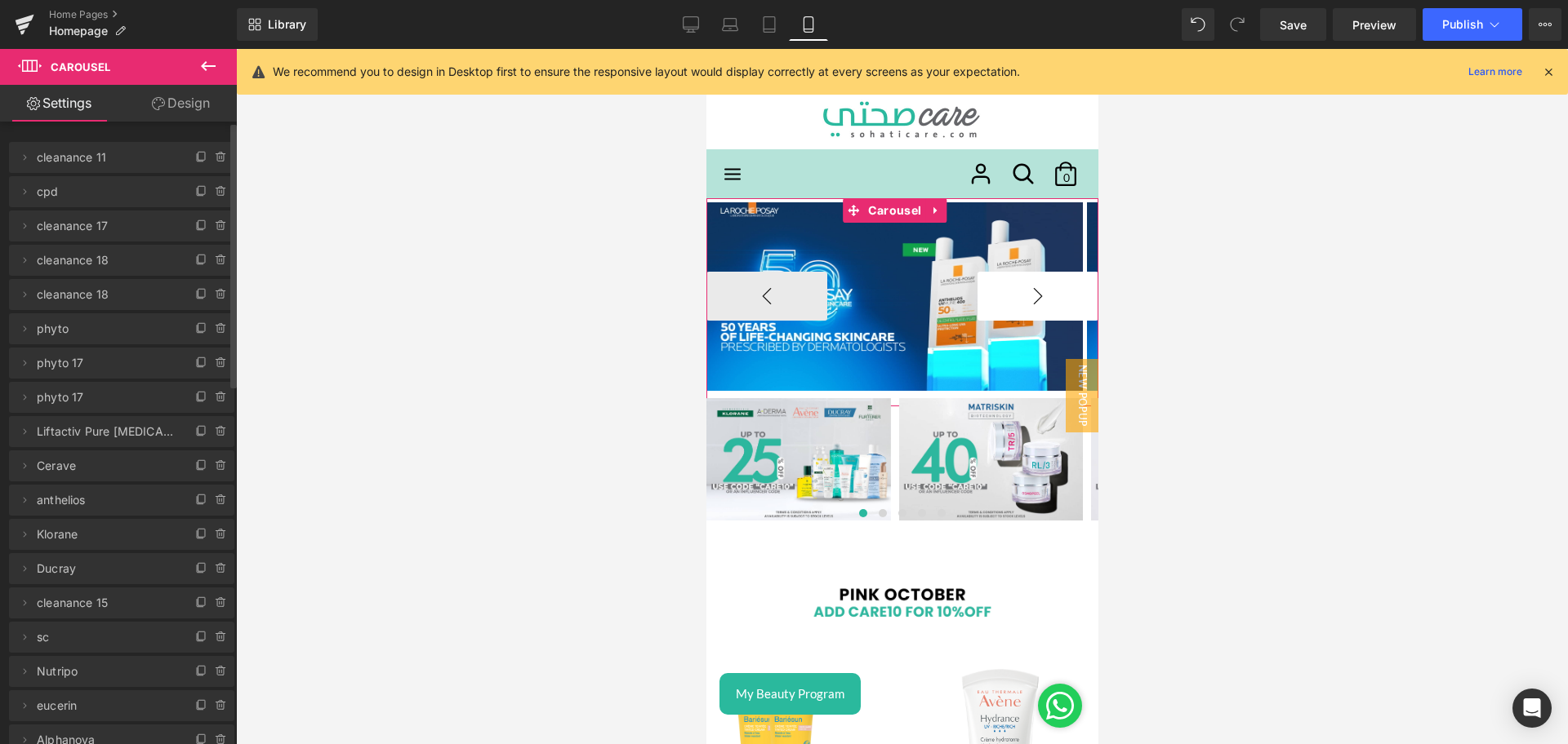
click at [1047, 291] on button "›" at bounding box center [1037, 297] width 121 height 49
click at [881, 294] on span "Image" at bounding box center [893, 297] width 35 height 19
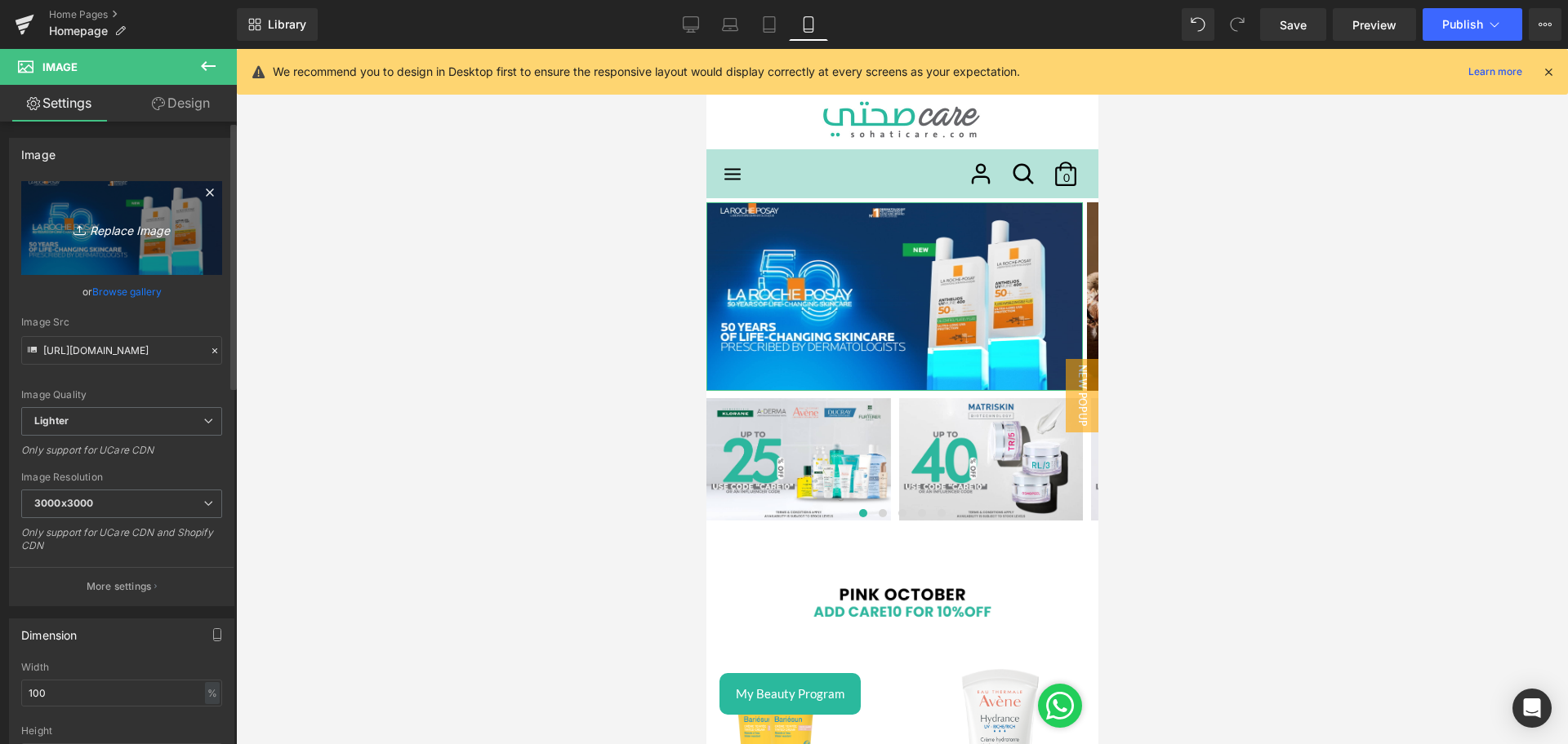
click at [132, 232] on icon "Replace Image" at bounding box center [122, 228] width 131 height 20
type input "C:\fakepath\Lebanon_Anthelios Banners_Sohati Care_Mobile Banner_2000x1000 (1).j…"
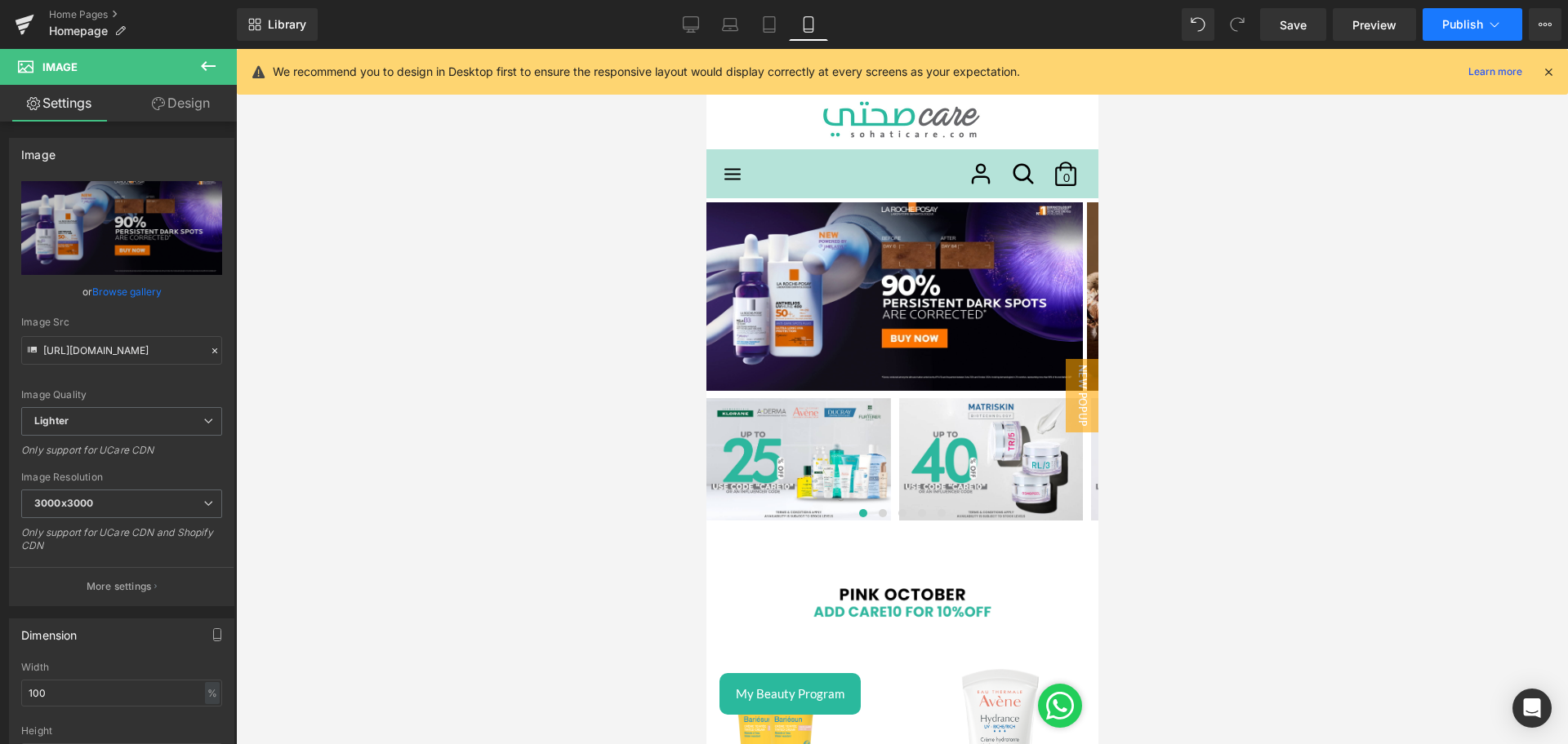
click at [1469, 21] on span "Publish" at bounding box center [1462, 25] width 41 height 13
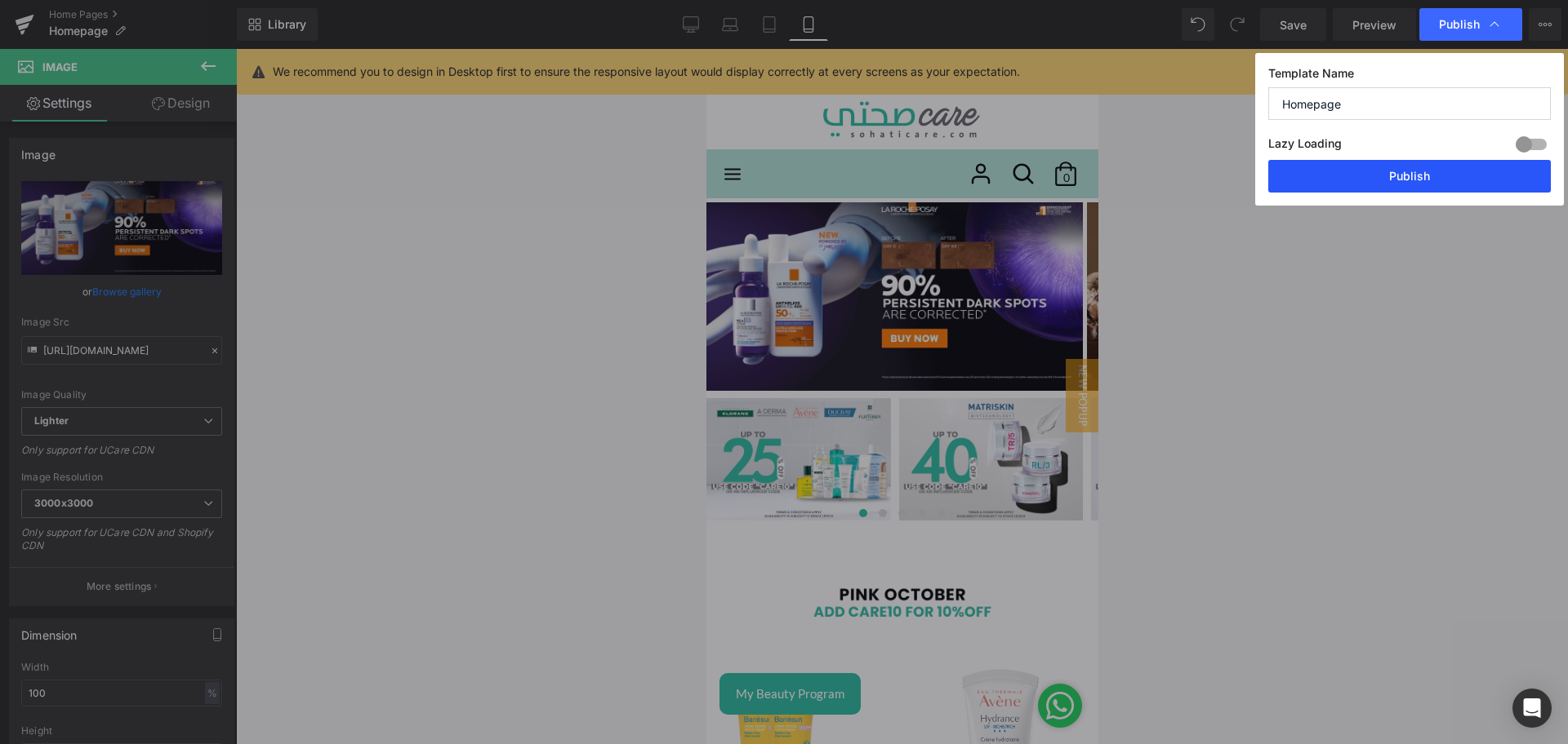
click at [1357, 187] on button "Publish" at bounding box center [1409, 177] width 283 height 33
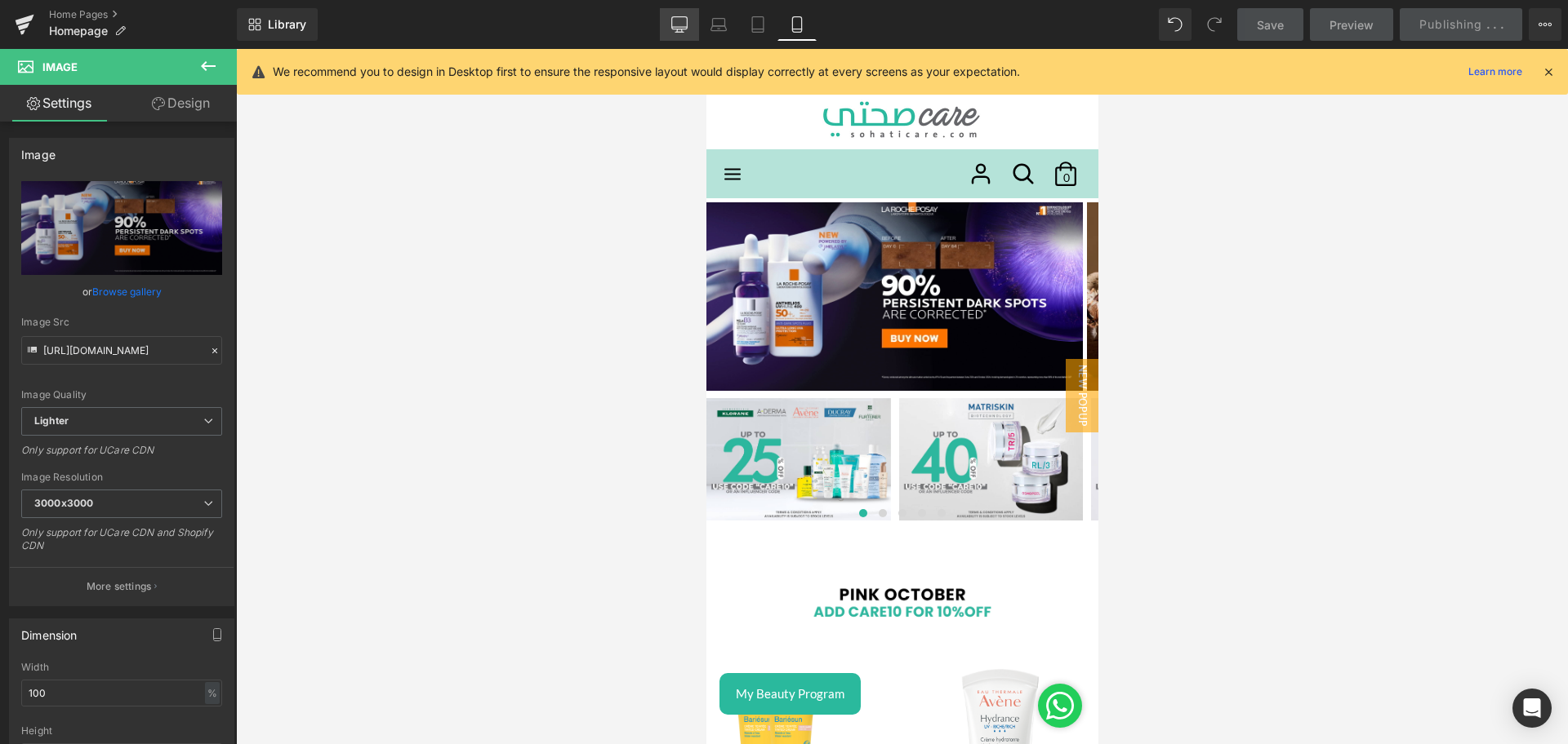
click at [676, 17] on icon at bounding box center [679, 25] width 16 height 16
